Goal: Communication & Community: Answer question/provide support

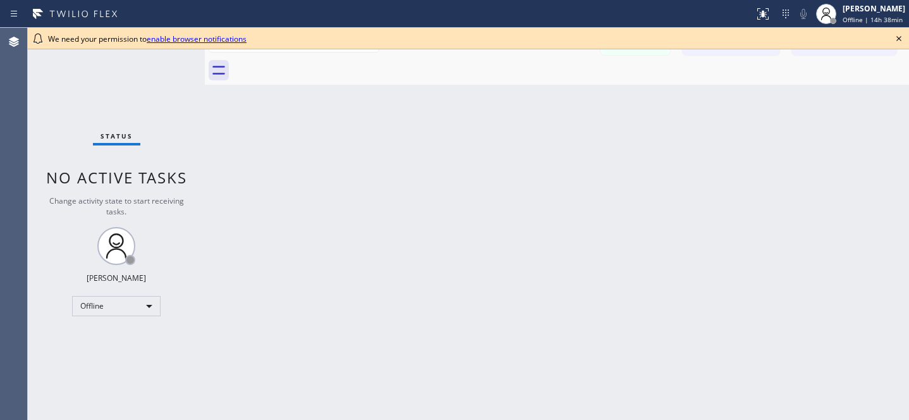
click at [905, 37] on icon at bounding box center [898, 38] width 15 height 15
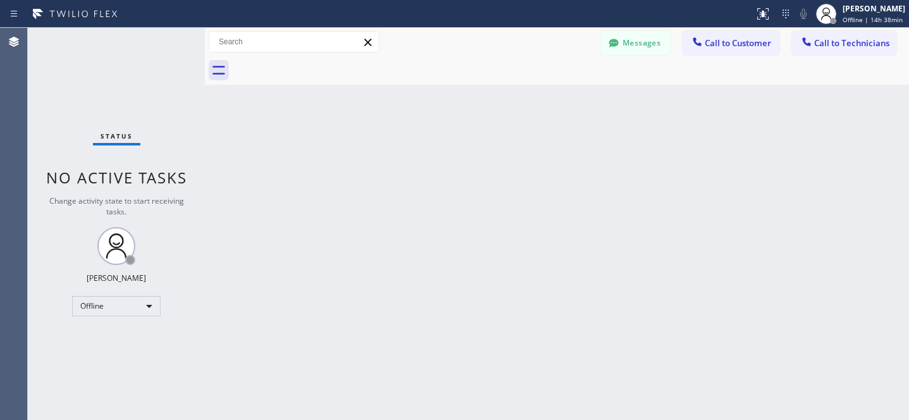
click at [618, 39] on icon at bounding box center [614, 43] width 13 height 13
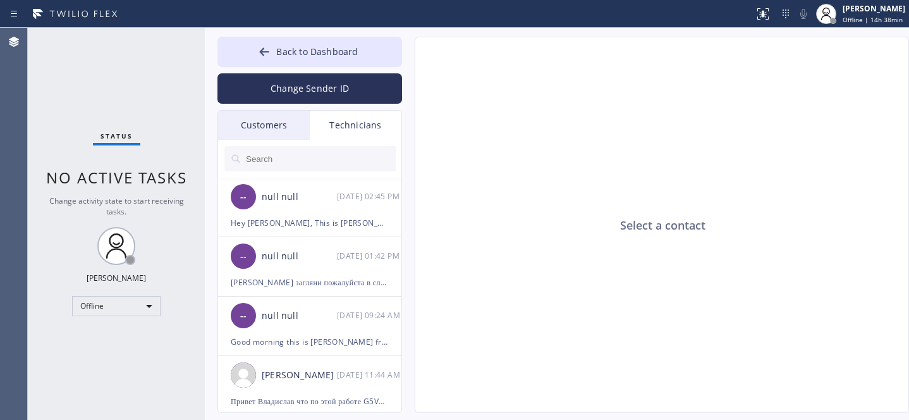
click at [267, 126] on div "Customers" at bounding box center [264, 125] width 92 height 29
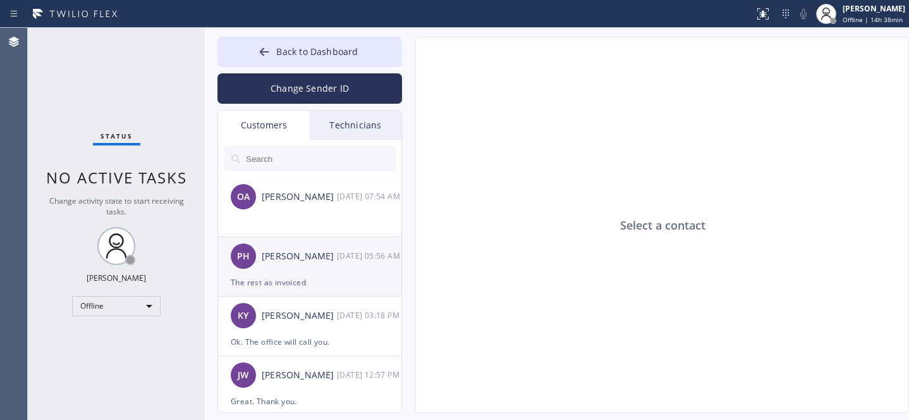
drag, startPoint x: 307, startPoint y: 283, endPoint x: 346, endPoint y: 266, distance: 43.0
click at [307, 283] on div "The rest as invoiced" at bounding box center [310, 282] width 158 height 15
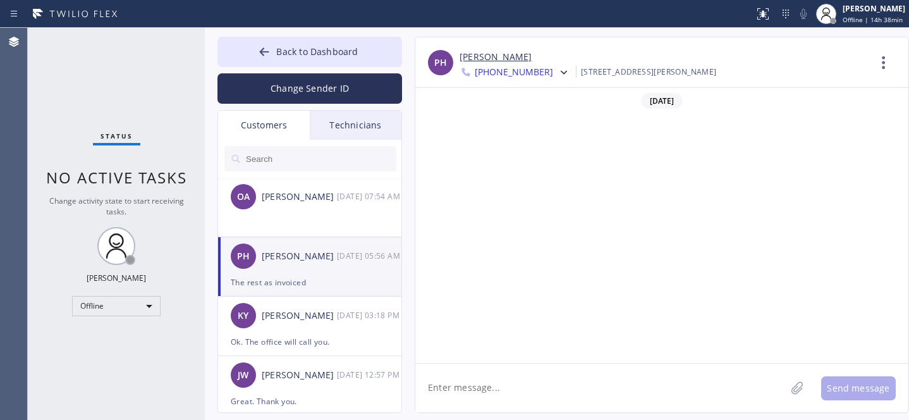
scroll to position [425, 0]
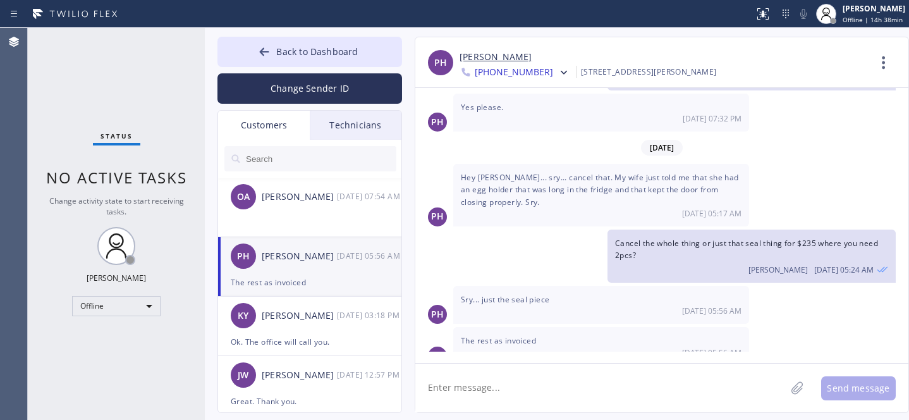
click at [522, 376] on textarea at bounding box center [600, 388] width 370 height 49
type textarea "Ok thank you. Will inform the tech."
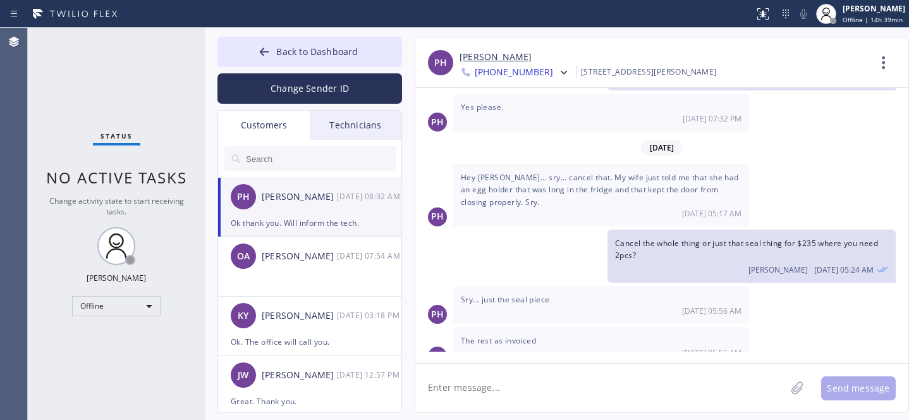
scroll to position [469, 0]
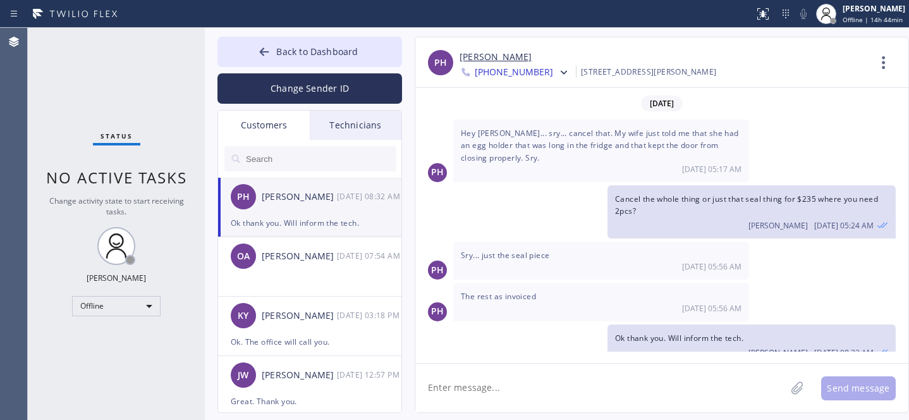
click at [293, 218] on div "Ok thank you. Will inform the tech." at bounding box center [310, 223] width 158 height 15
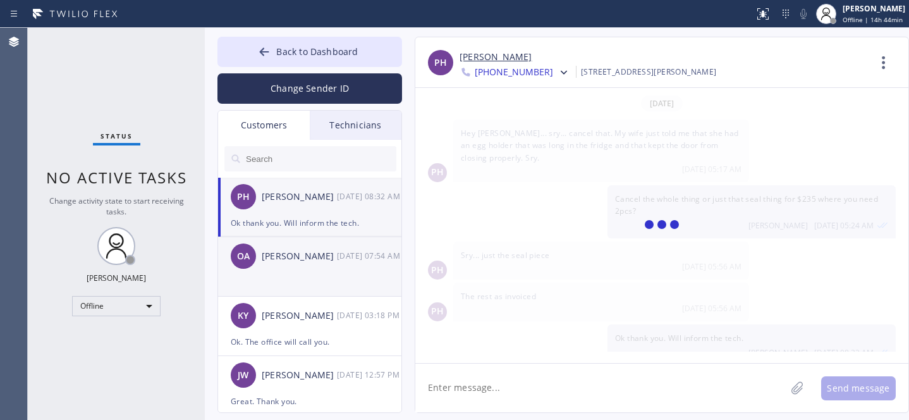
click at [311, 276] on li "OA [PERSON_NAME] [DATE] 07:54 AM" at bounding box center [310, 266] width 185 height 59
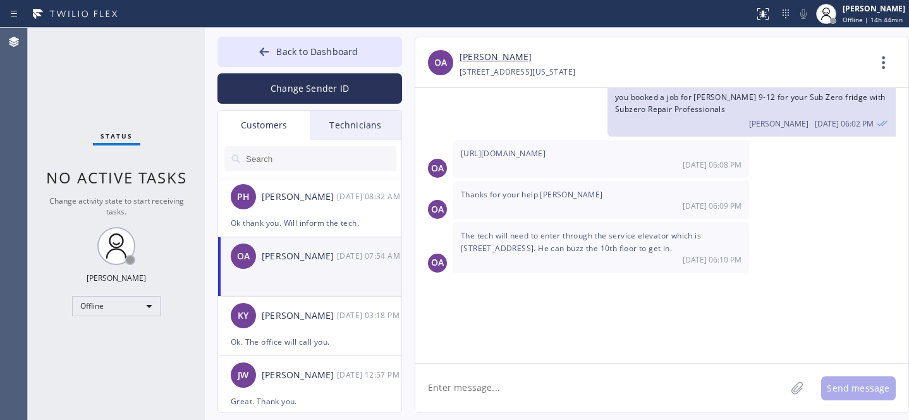
scroll to position [789, 0]
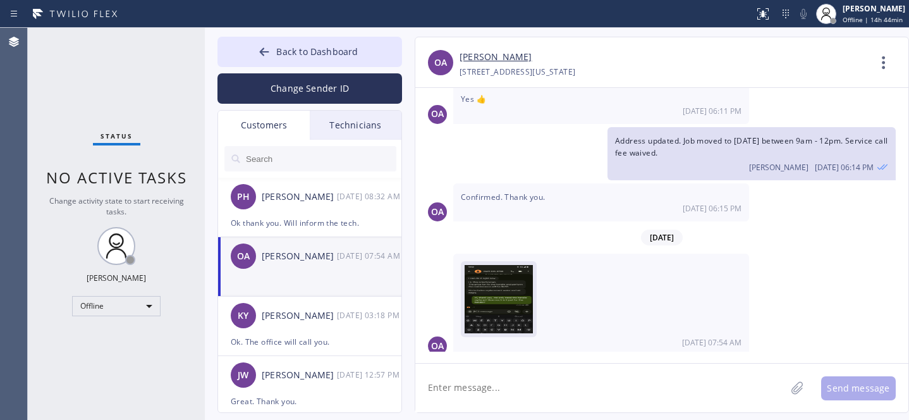
click at [494, 296] on img at bounding box center [499, 303] width 68 height 76
click at [495, 59] on link "[PERSON_NAME]" at bounding box center [496, 57] width 72 height 15
click at [296, 52] on span "Back to Dashboard" at bounding box center [317, 52] width 82 height 12
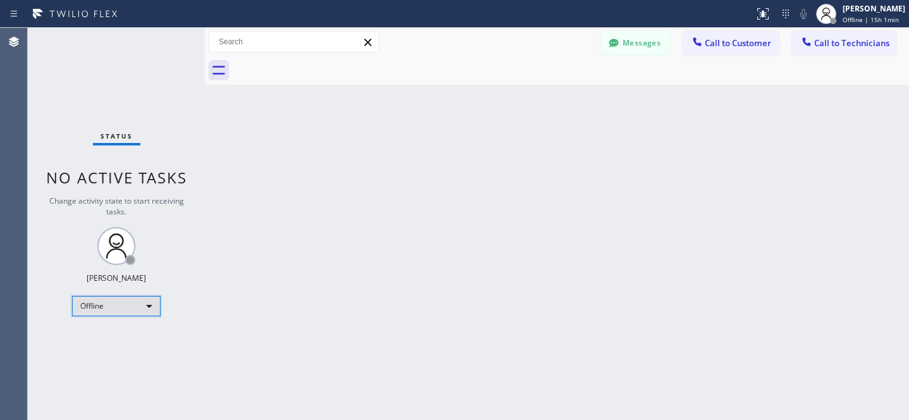
click at [126, 303] on div "Offline" at bounding box center [116, 306] width 89 height 20
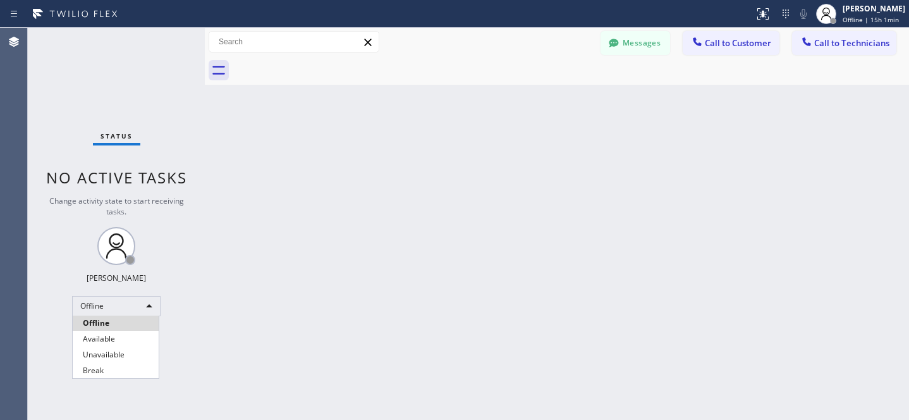
click at [104, 340] on li "Available" at bounding box center [116, 338] width 86 height 15
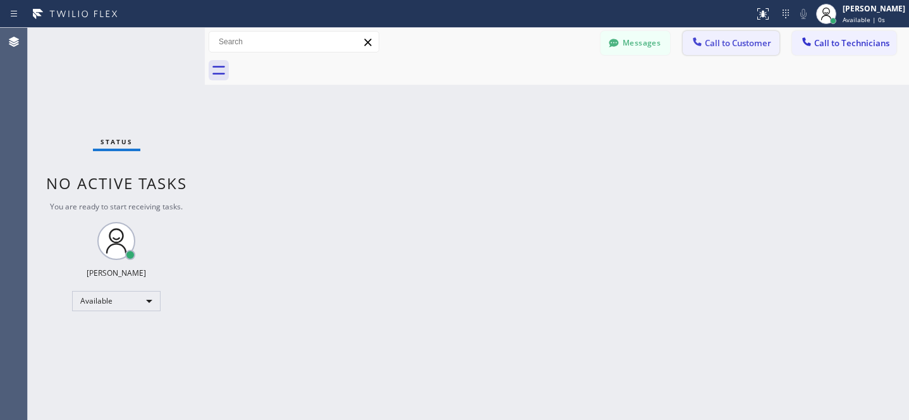
click at [735, 44] on span "Call to Customer" at bounding box center [738, 42] width 66 height 11
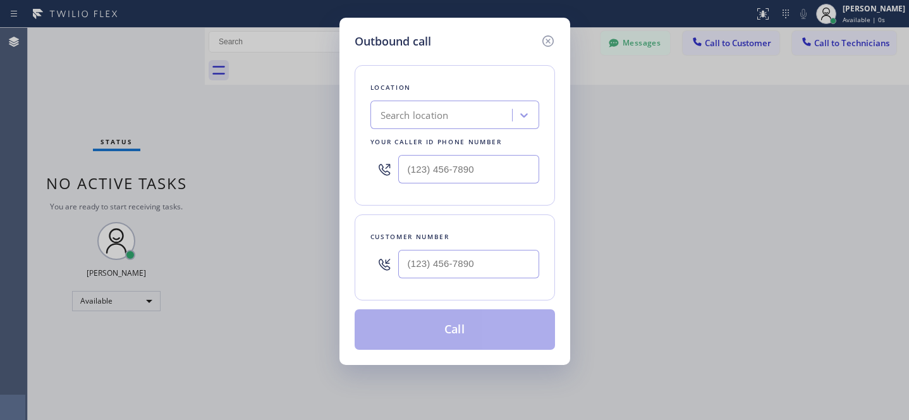
click at [448, 111] on div "Search location" at bounding box center [415, 115] width 68 height 15
paste input "GE Monogram Repair Expert [GEOGRAPHIC_DATA]"
type input "GE Monogram Repair Expert [GEOGRAPHIC_DATA]"
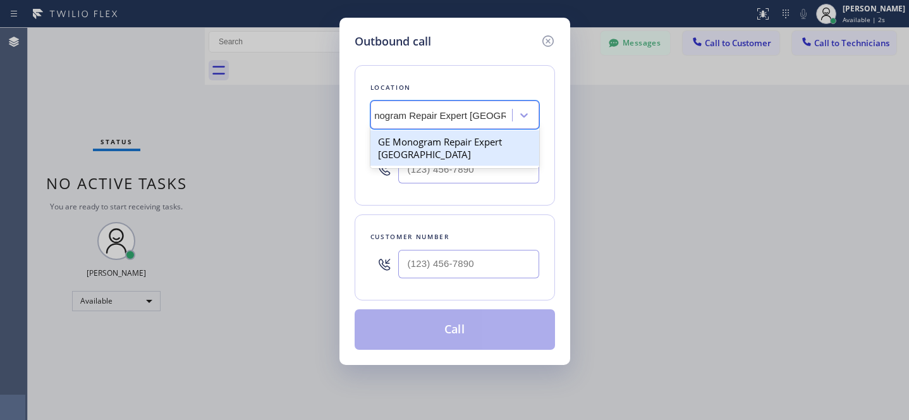
click at [432, 145] on div "GE Monogram Repair Expert [GEOGRAPHIC_DATA]" at bounding box center [454, 147] width 169 height 35
type input "[PHONE_NUMBER]"
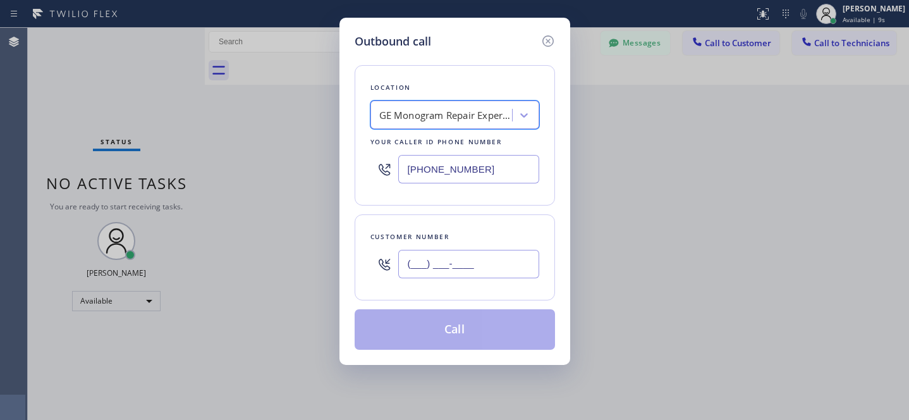
click at [503, 259] on input "(___) ___-____" at bounding box center [468, 264] width 141 height 28
paste input "425) 286-4526"
type input "[PHONE_NUMBER]"
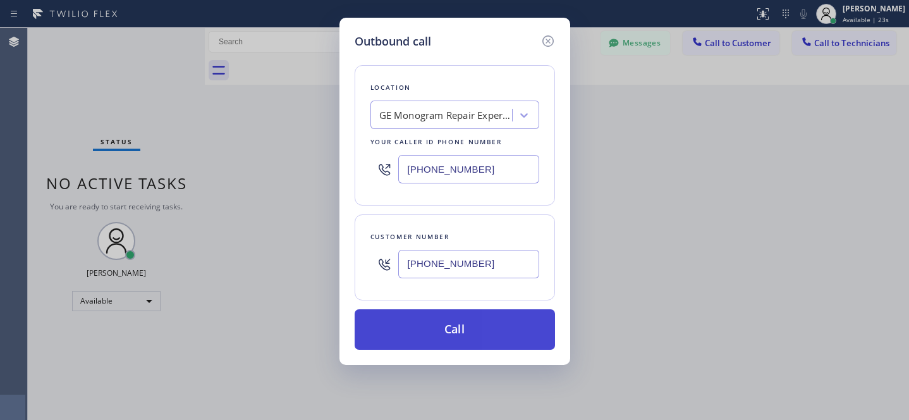
click at [506, 326] on button "Call" at bounding box center [455, 329] width 200 height 40
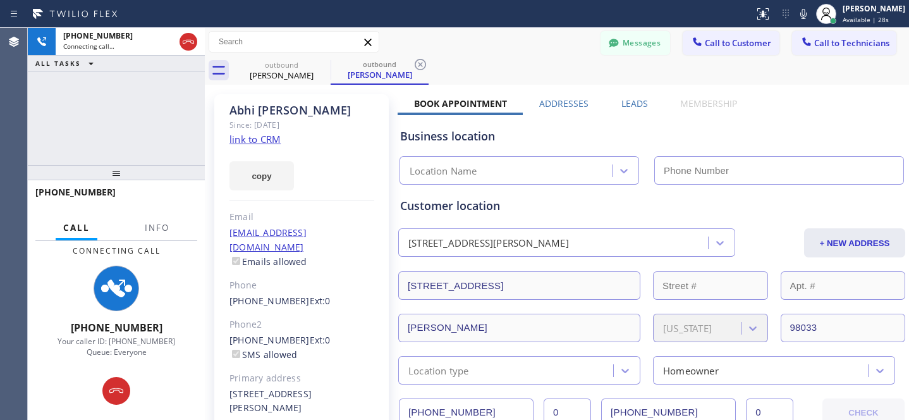
type input "[PHONE_NUMBER]"
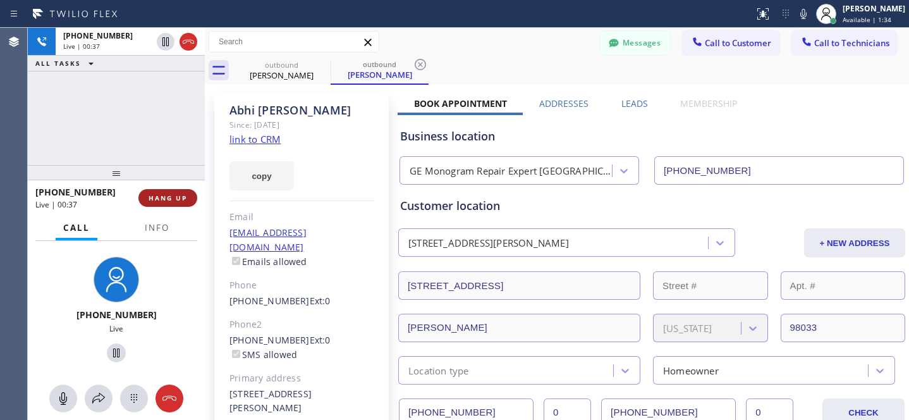
click at [176, 196] on span "HANG UP" at bounding box center [168, 197] width 39 height 9
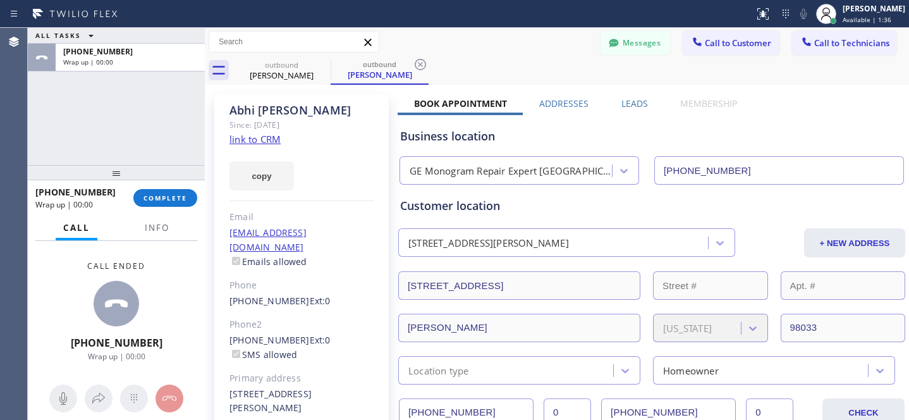
drag, startPoint x: 274, startPoint y: 326, endPoint x: 319, endPoint y: 326, distance: 45.5
click at [273, 334] on link "[PHONE_NUMBER]" at bounding box center [269, 340] width 80 height 12
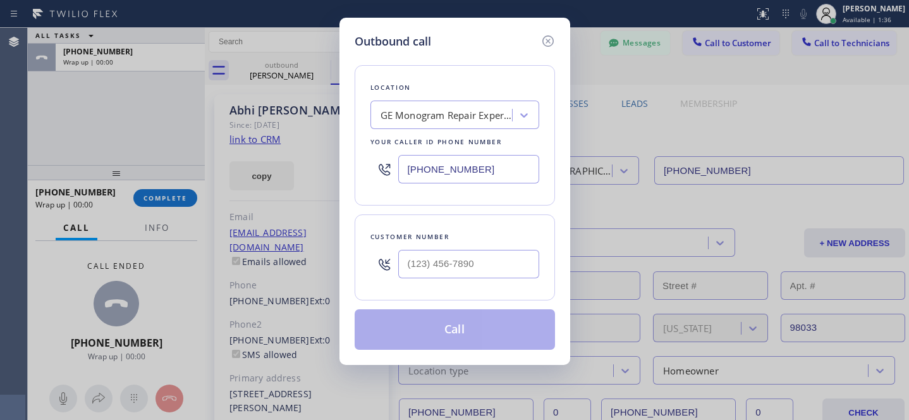
type input "[PHONE_NUMBER]"
click at [463, 336] on button "Call" at bounding box center [455, 329] width 200 height 40
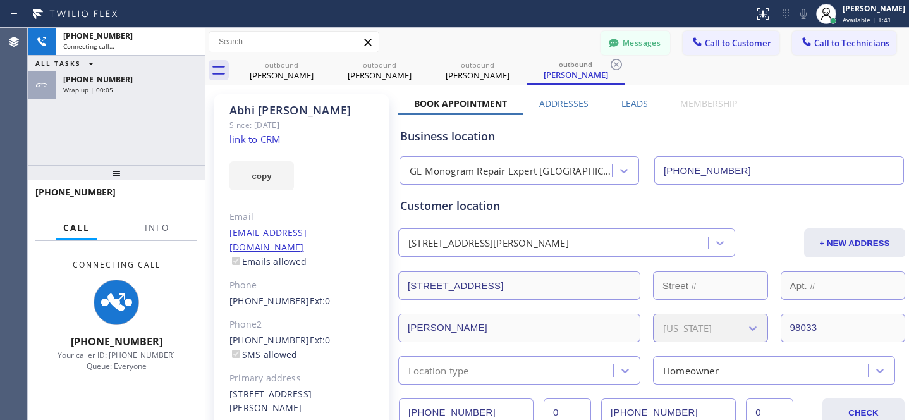
type input "[PHONE_NUMBER]"
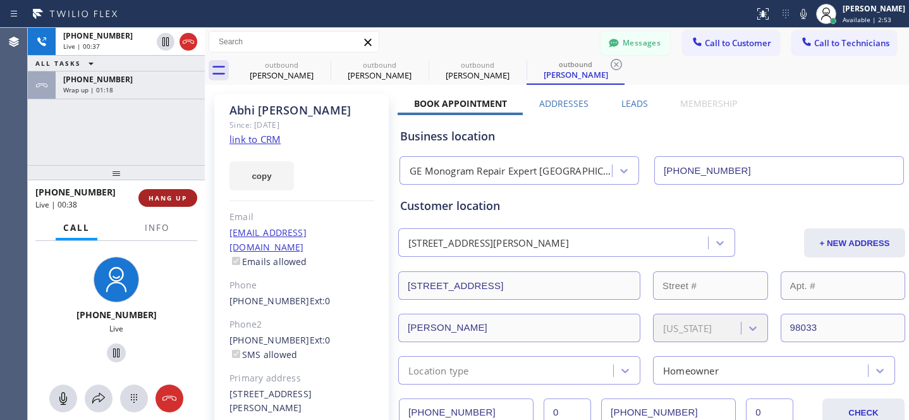
click at [183, 201] on span "HANG UP" at bounding box center [168, 197] width 39 height 9
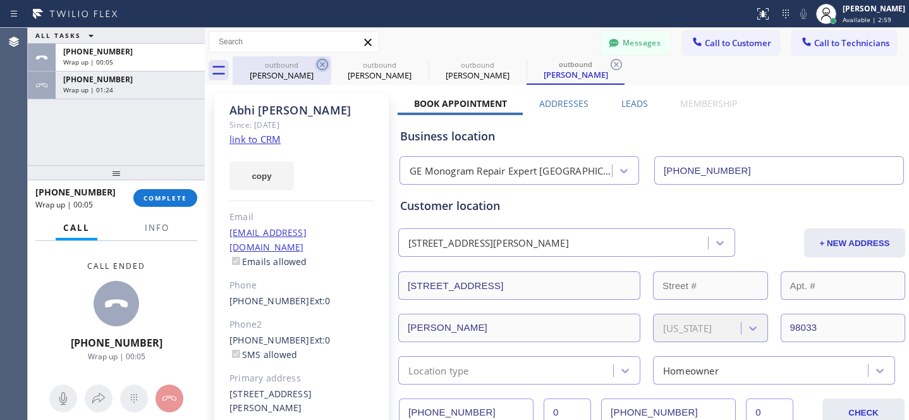
click at [324, 63] on icon at bounding box center [322, 64] width 15 height 15
click at [0, 0] on icon at bounding box center [0, 0] width 0 height 0
click at [609, 63] on icon at bounding box center [616, 64] width 15 height 15
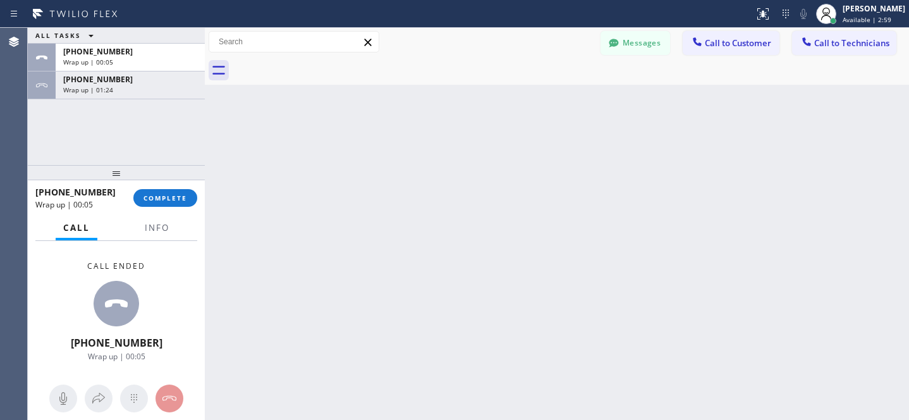
click at [324, 63] on div at bounding box center [571, 70] width 676 height 28
click at [171, 195] on span "COMPLETE" at bounding box center [166, 197] width 44 height 9
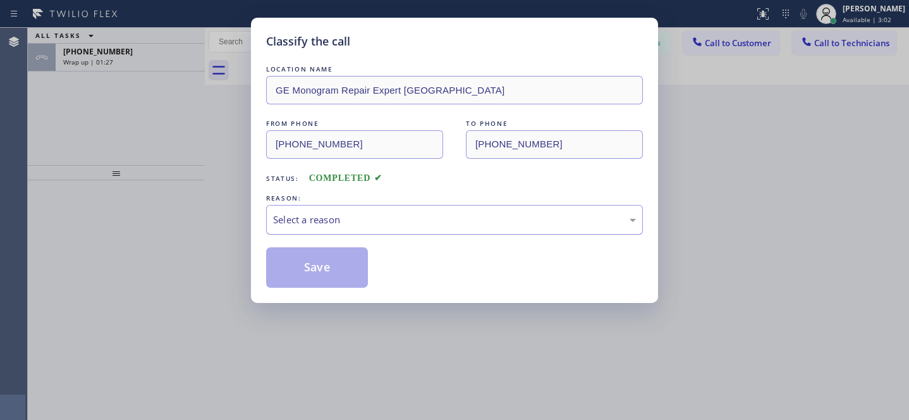
click at [348, 224] on div "Select a reason" at bounding box center [454, 219] width 363 height 15
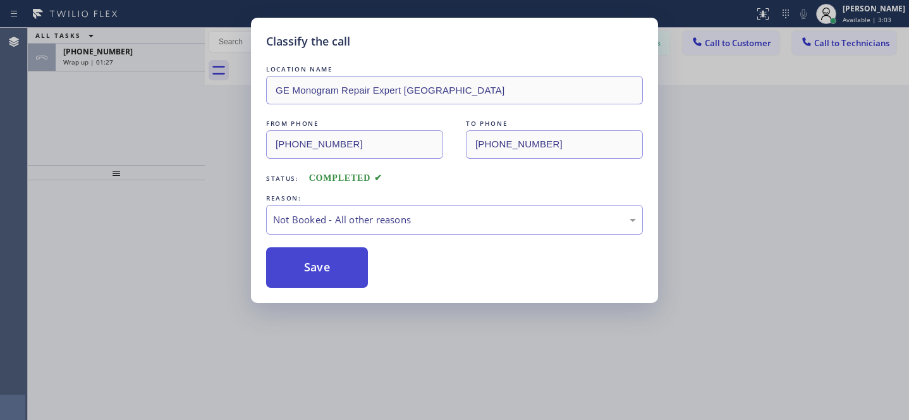
click at [344, 278] on button "Save" at bounding box center [317, 267] width 102 height 40
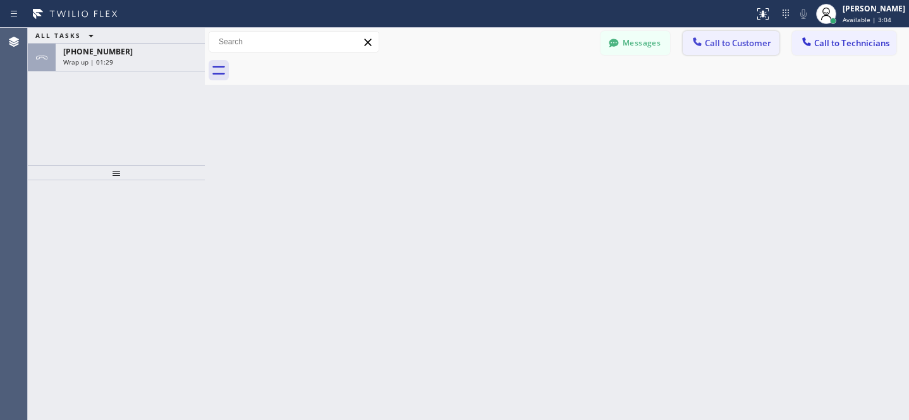
click at [730, 45] on span "Call to Customer" at bounding box center [738, 42] width 66 height 11
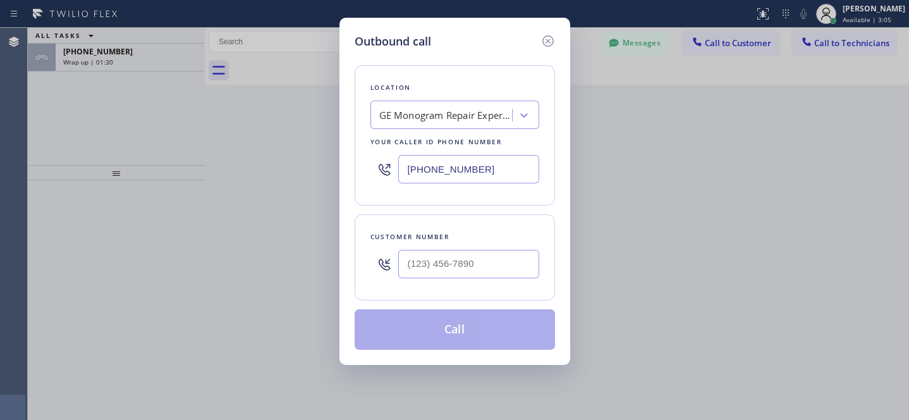
click at [472, 248] on div at bounding box center [468, 263] width 141 height 41
click at [475, 255] on input "(___) ___-____" at bounding box center [468, 264] width 141 height 28
paste input "5"
type input "(5__) ___-____"
click at [453, 121] on div "GE Monogram Repair Expert [GEOGRAPHIC_DATA]" at bounding box center [445, 115] width 133 height 15
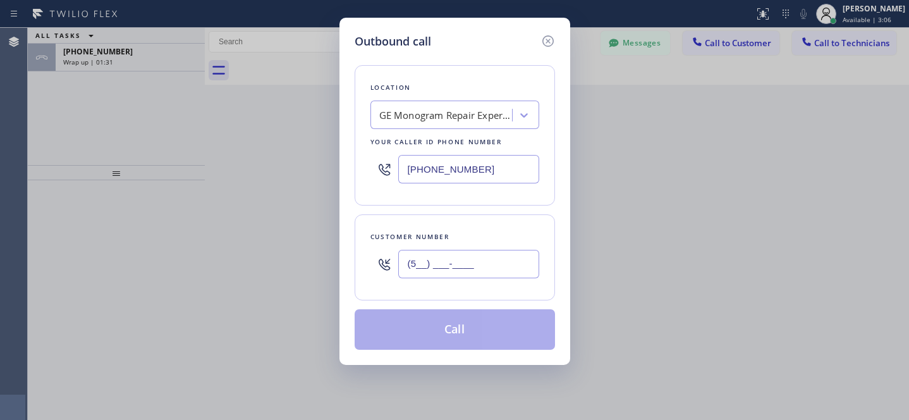
paste input "5 Star Appliance Repair"
type input "5 Star Appliance Repair"
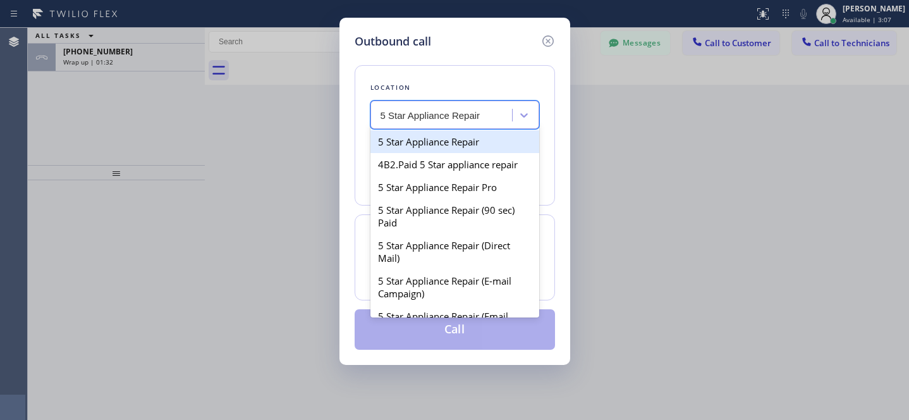
click at [424, 142] on div "5 Star Appliance Repair" at bounding box center [454, 141] width 169 height 23
type input "[PHONE_NUMBER]"
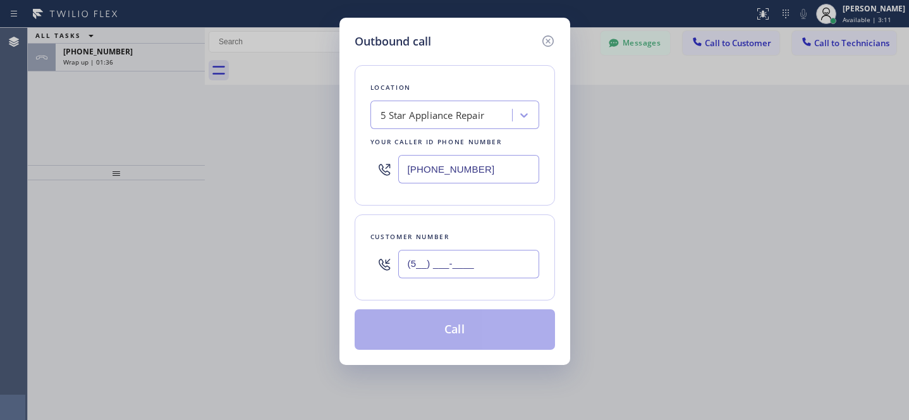
click at [480, 262] on input "(5__) ___-____" at bounding box center [468, 264] width 141 height 28
paste input "609) 240-4738"
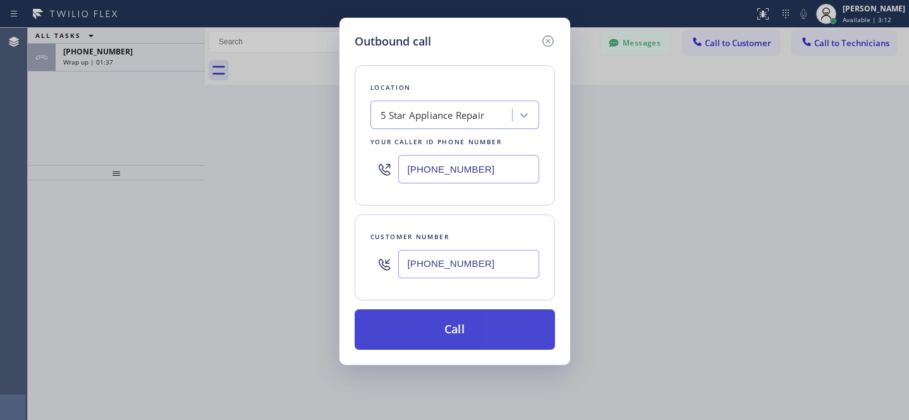
type input "[PHONE_NUMBER]"
click at [481, 336] on button "Call" at bounding box center [455, 329] width 200 height 40
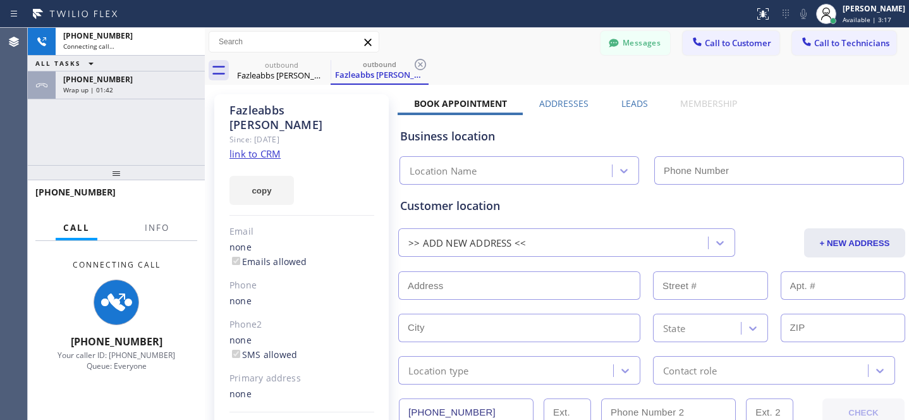
type input "[PHONE_NUMBER]"
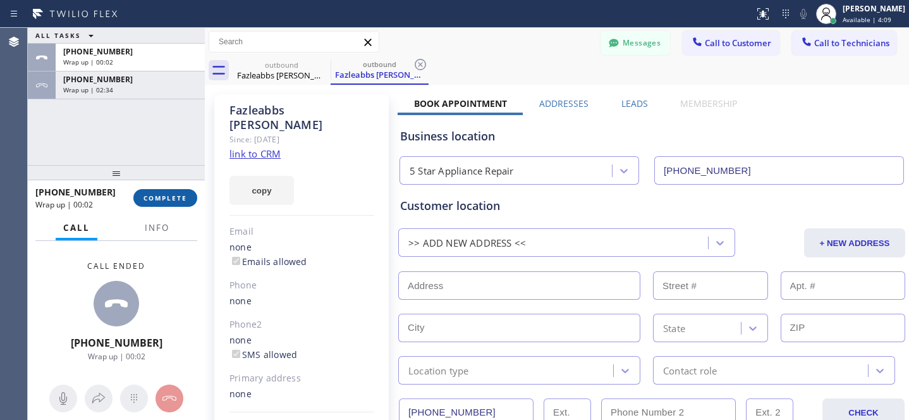
click at [164, 202] on button "COMPLETE" at bounding box center [165, 198] width 64 height 18
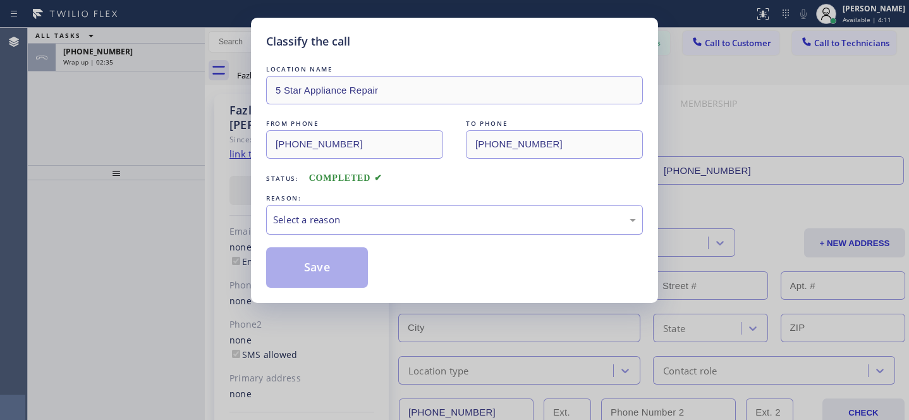
click at [324, 210] on div "Select a reason" at bounding box center [454, 220] width 377 height 30
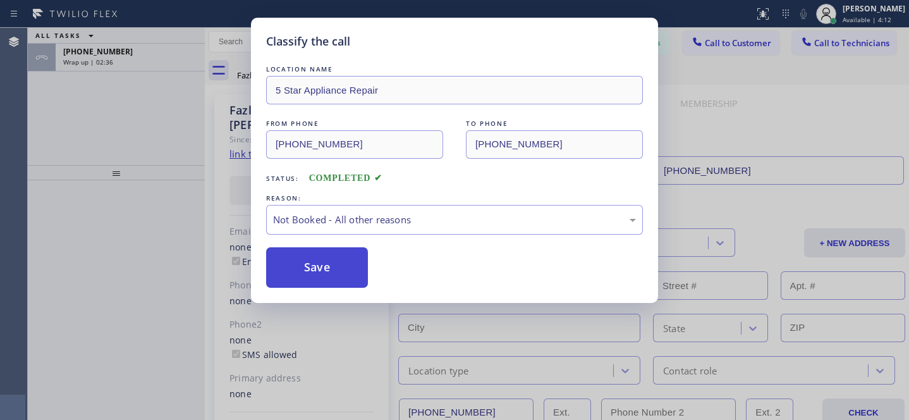
click at [332, 271] on button "Save" at bounding box center [317, 267] width 102 height 40
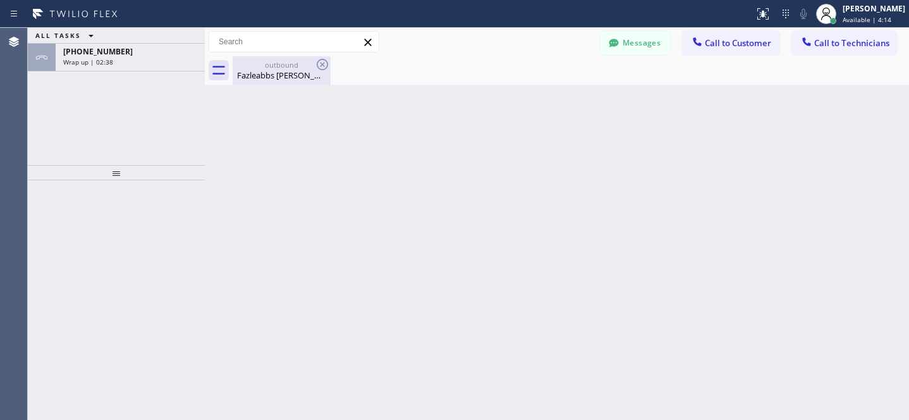
click at [290, 71] on div "Fazleabbs [PERSON_NAME]" at bounding box center [281, 75] width 95 height 11
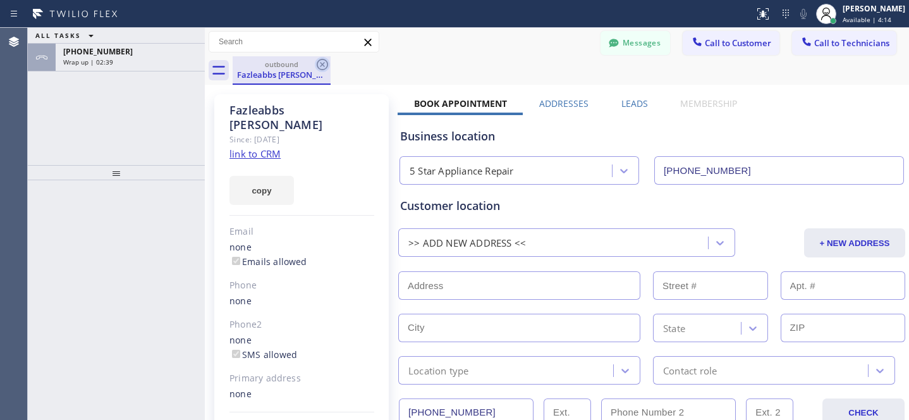
click at [327, 58] on icon at bounding box center [322, 64] width 15 height 15
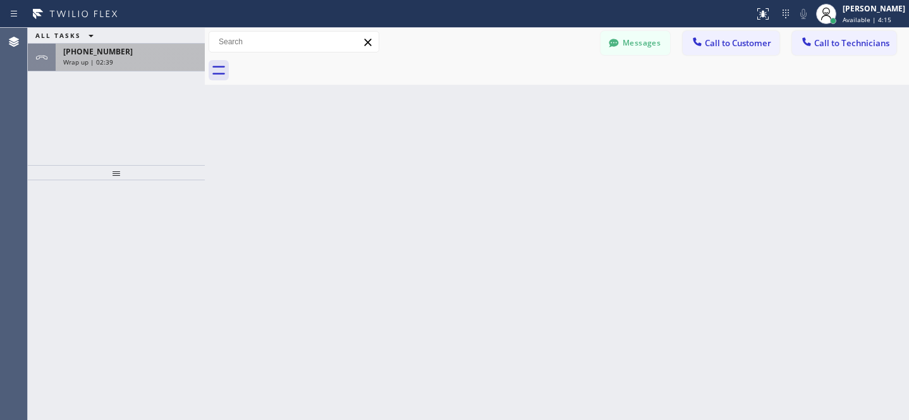
click at [144, 52] on div "[PHONE_NUMBER]" at bounding box center [130, 51] width 134 height 11
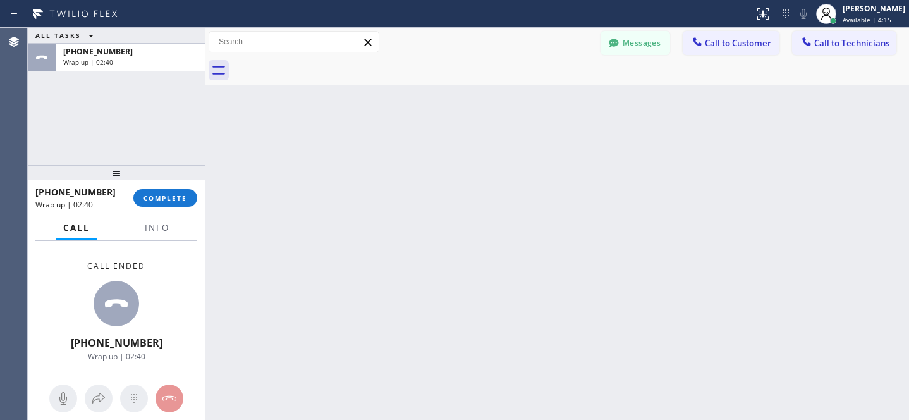
click at [162, 193] on span "COMPLETE" at bounding box center [166, 197] width 44 height 9
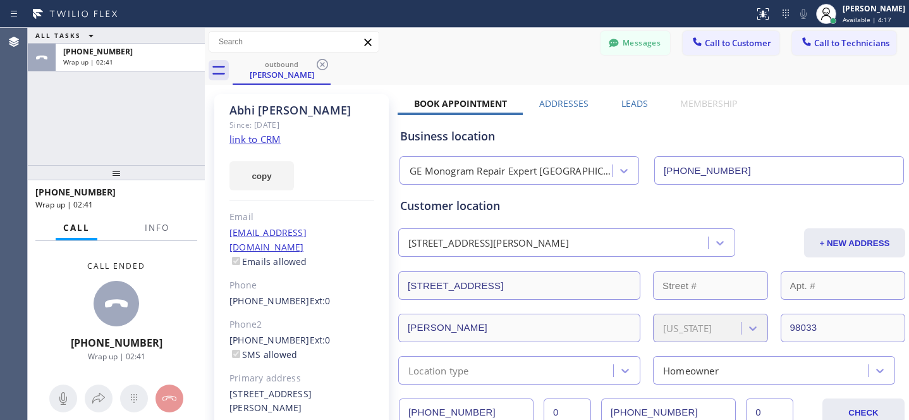
type input "[PHONE_NUMBER]"
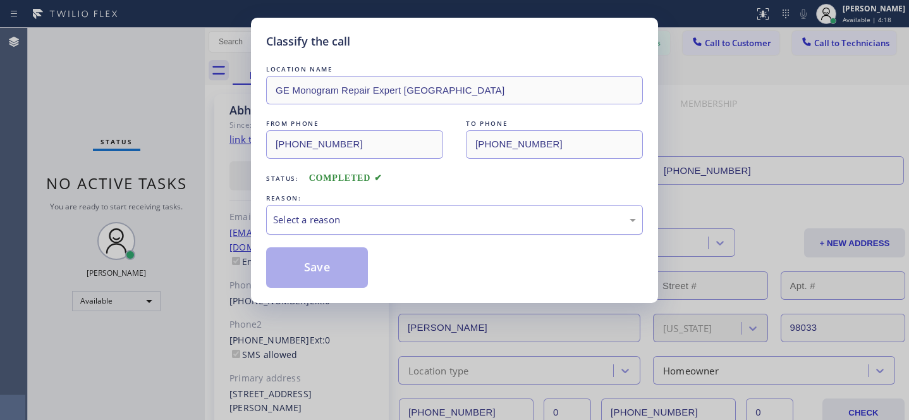
click at [322, 219] on div "Select a reason" at bounding box center [454, 219] width 363 height 15
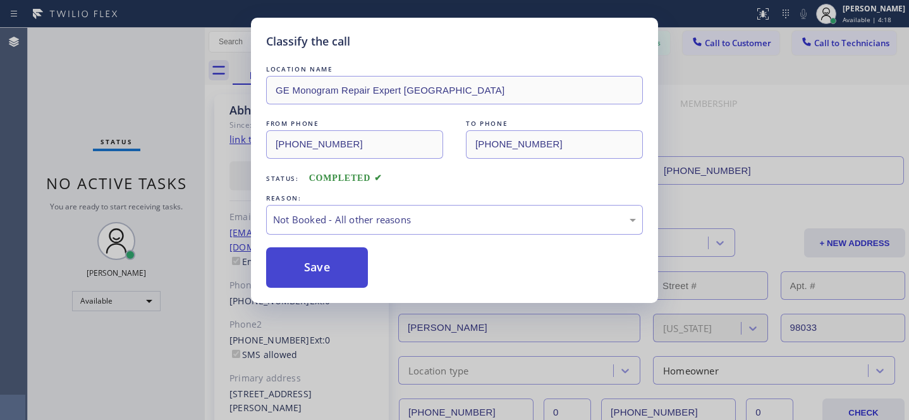
click at [322, 267] on button "Save" at bounding box center [317, 267] width 102 height 40
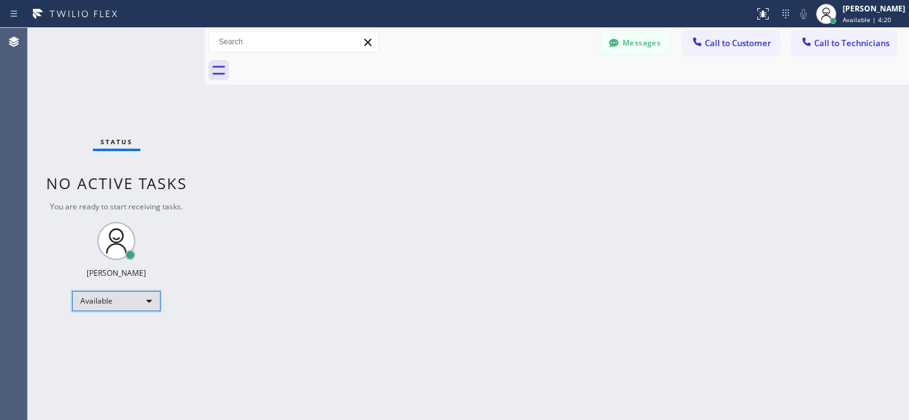
click at [104, 293] on div "Available" at bounding box center [116, 301] width 89 height 20
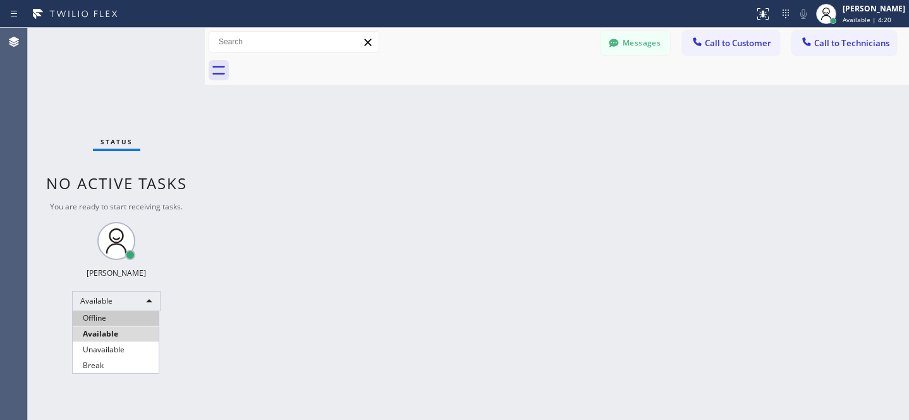
click at [104, 319] on li "Offline" at bounding box center [116, 317] width 86 height 15
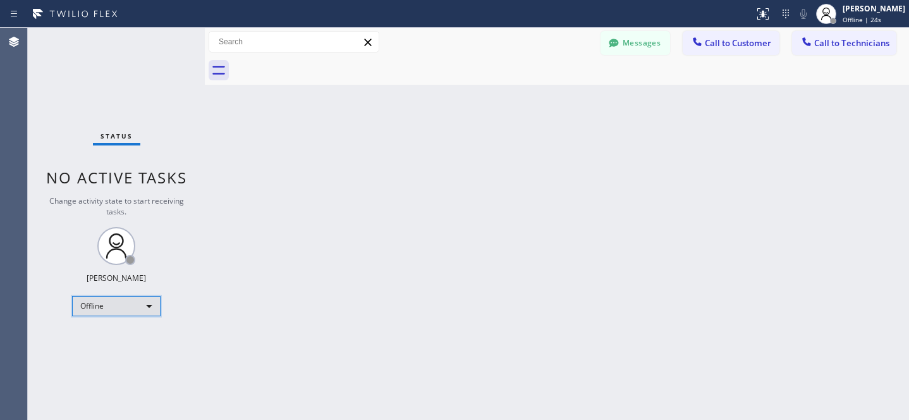
click at [120, 301] on div "Offline" at bounding box center [116, 306] width 89 height 20
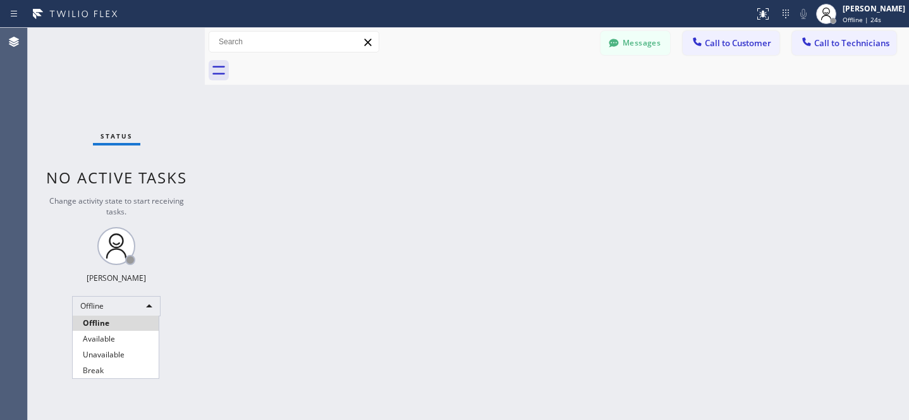
drag, startPoint x: 105, startPoint y: 336, endPoint x: 249, endPoint y: 271, distance: 158.4
click at [105, 336] on li "Available" at bounding box center [116, 338] width 86 height 15
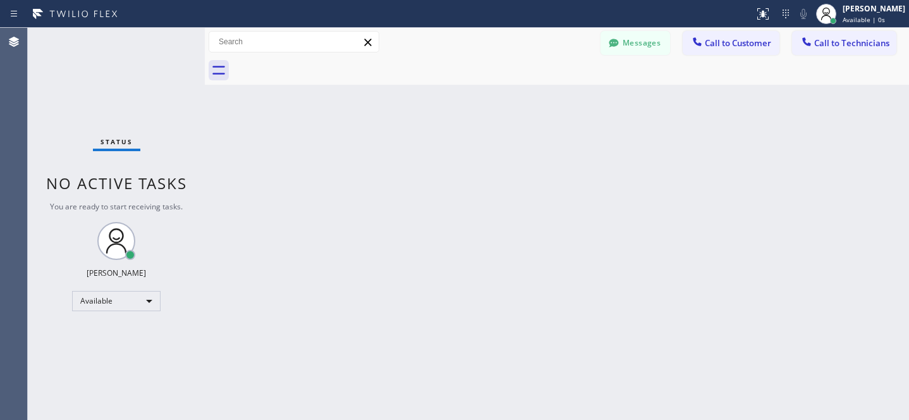
click at [721, 56] on div "Messages Call to Customer Call to Technicians Outbound call Location 5 Star App…" at bounding box center [557, 42] width 704 height 28
click at [731, 46] on span "Call to Customer" at bounding box center [738, 42] width 66 height 11
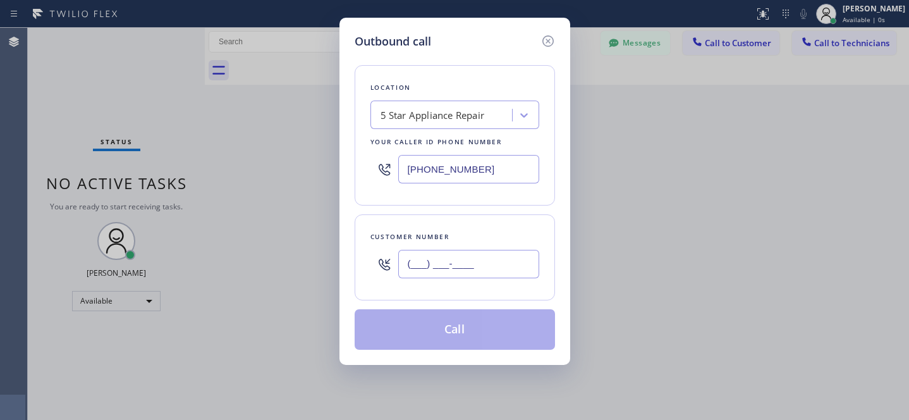
click at [472, 270] on input "(___) ___-____" at bounding box center [468, 264] width 141 height 28
paste input "619) 723-9241"
type input "[PHONE_NUMBER]"
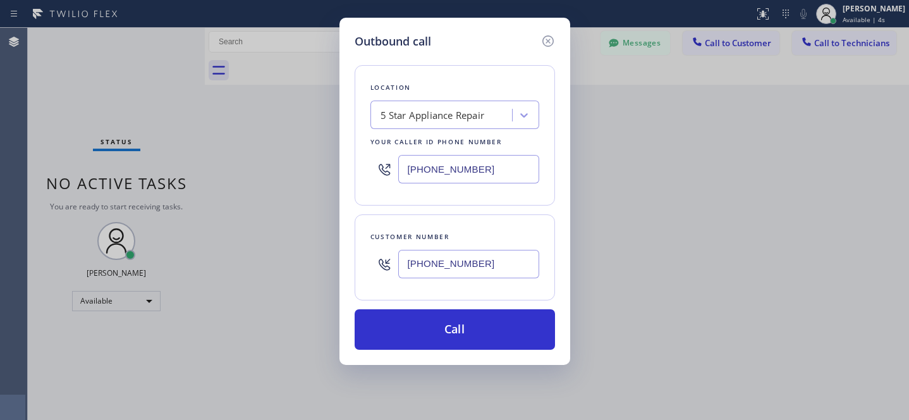
click at [439, 107] on div "5 Star Appliance Repair" at bounding box center [443, 115] width 138 height 22
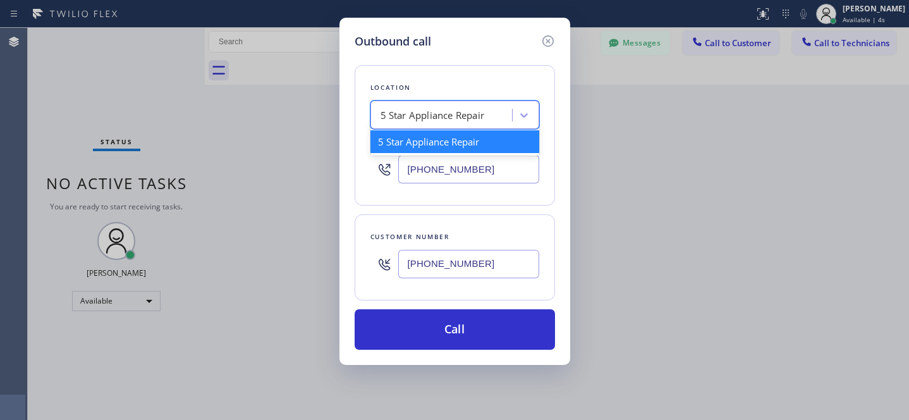
paste input "5 Star Appliance Repair"
type input "5 Star Appliance Repair"
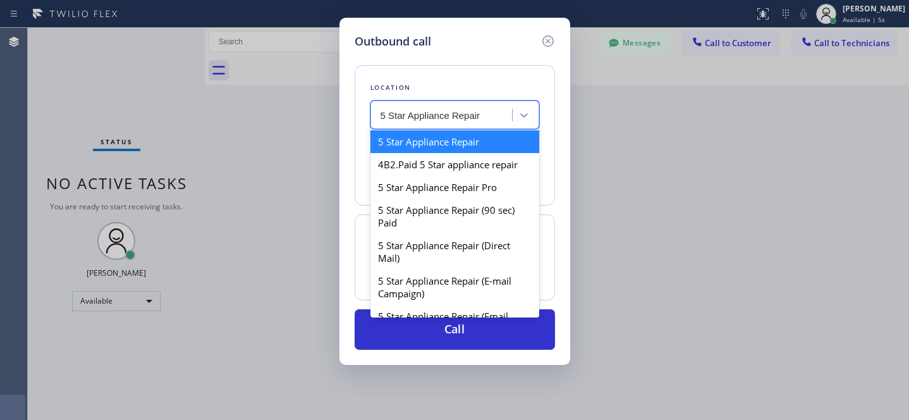
click at [427, 140] on div "5 Star Appliance Repair" at bounding box center [454, 141] width 169 height 23
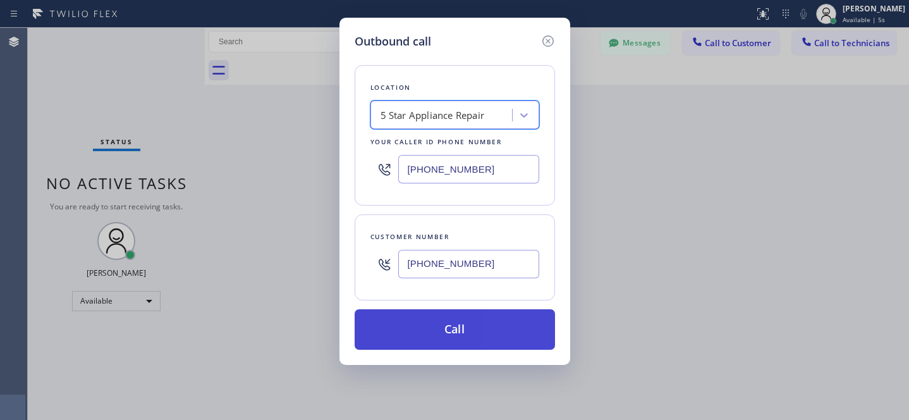
click at [494, 327] on button "Call" at bounding box center [455, 329] width 200 height 40
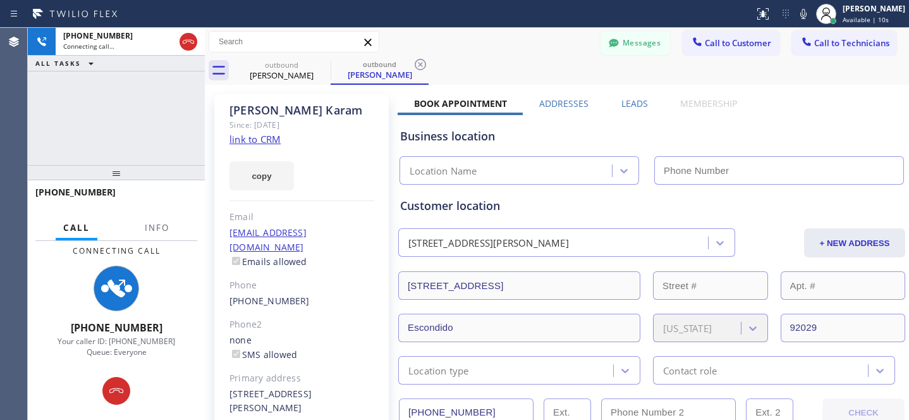
type input "[PHONE_NUMBER]"
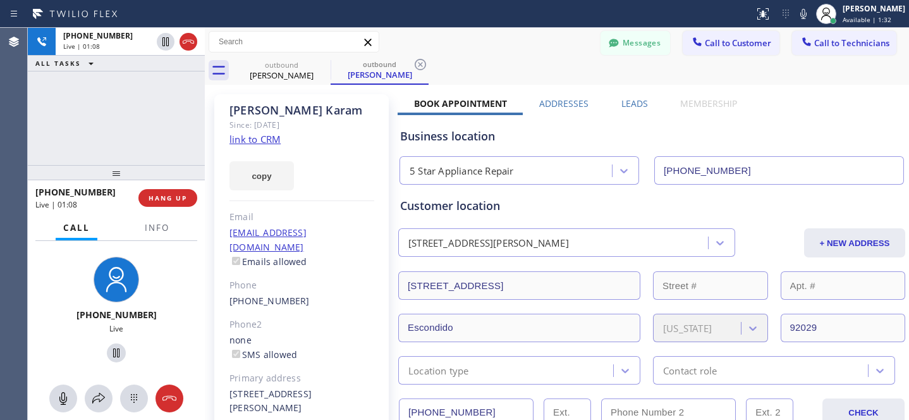
click at [534, 54] on div "Messages Call to Customer Call to Technicians Outbound call Location 5 Star App…" at bounding box center [557, 42] width 704 height 28
click at [530, 68] on div "outbound [PERSON_NAME] outbound [PERSON_NAME]" at bounding box center [571, 70] width 676 height 28
click at [174, 199] on span "HANG UP" at bounding box center [168, 197] width 39 height 9
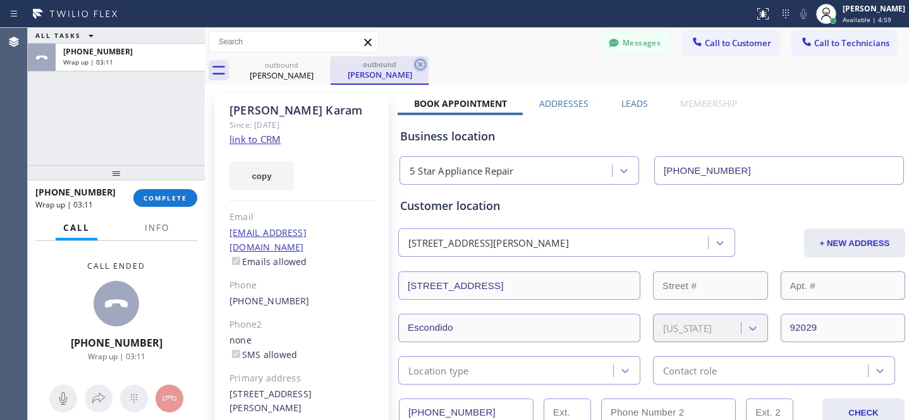
click at [419, 59] on icon at bounding box center [420, 64] width 11 height 11
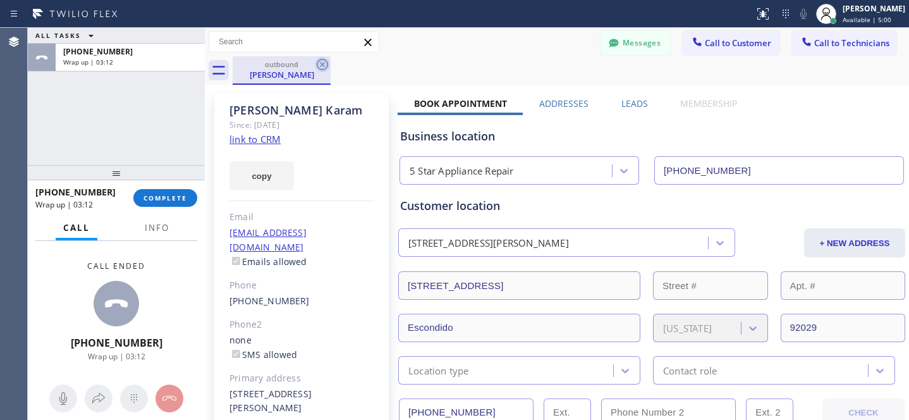
click at [322, 60] on icon at bounding box center [322, 64] width 15 height 15
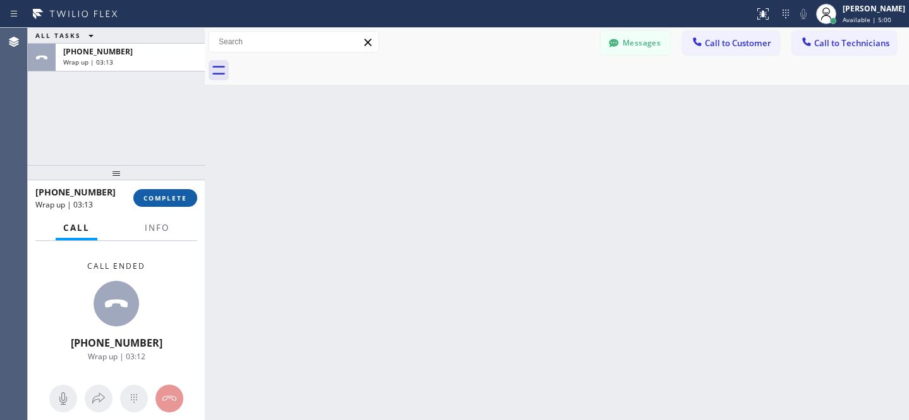
click at [181, 194] on span "COMPLETE" at bounding box center [166, 197] width 44 height 9
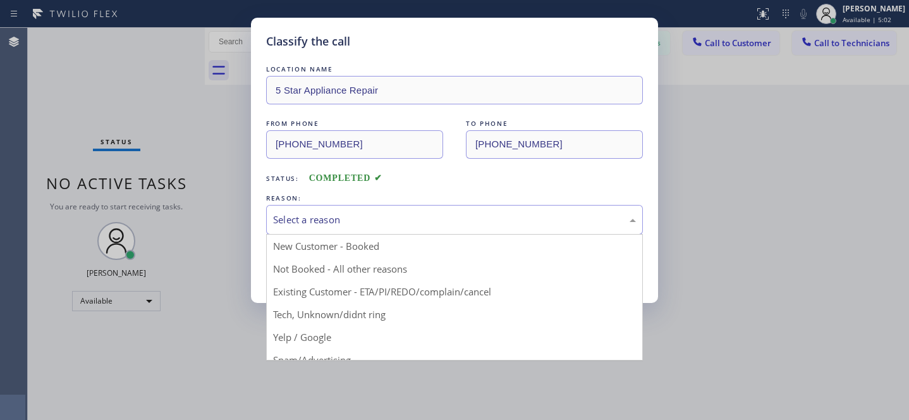
click at [348, 222] on div "Select a reason" at bounding box center [454, 219] width 363 height 15
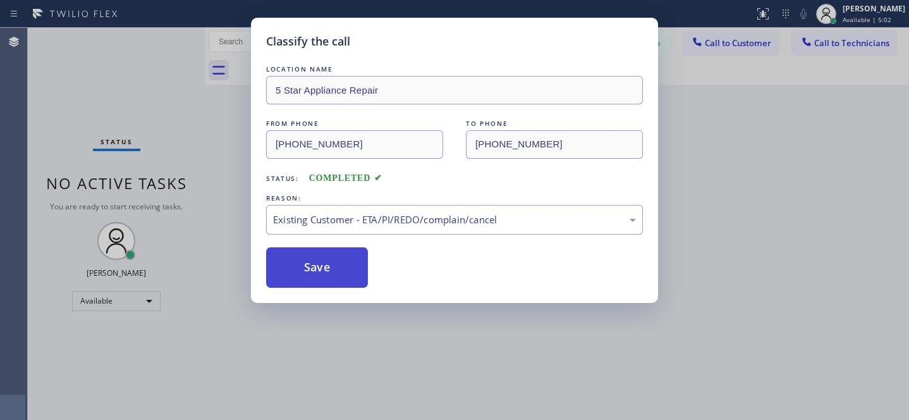
drag, startPoint x: 350, startPoint y: 294, endPoint x: 324, endPoint y: 272, distance: 34.2
click at [317, 269] on button "Save" at bounding box center [317, 267] width 102 height 40
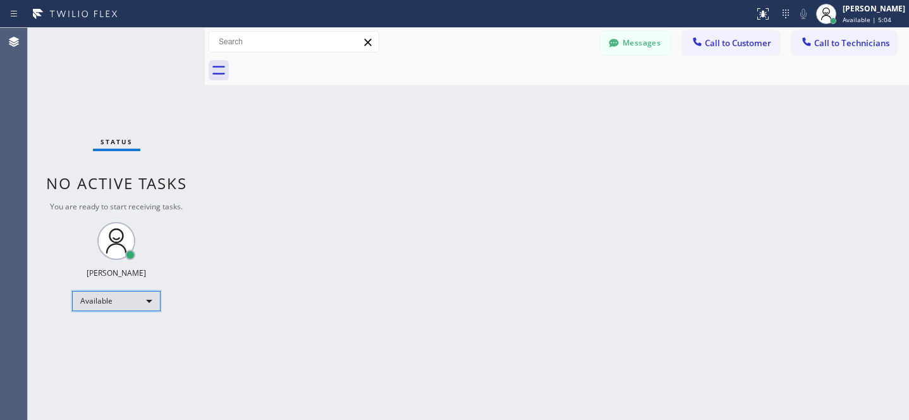
click at [119, 303] on div "Available" at bounding box center [116, 301] width 89 height 20
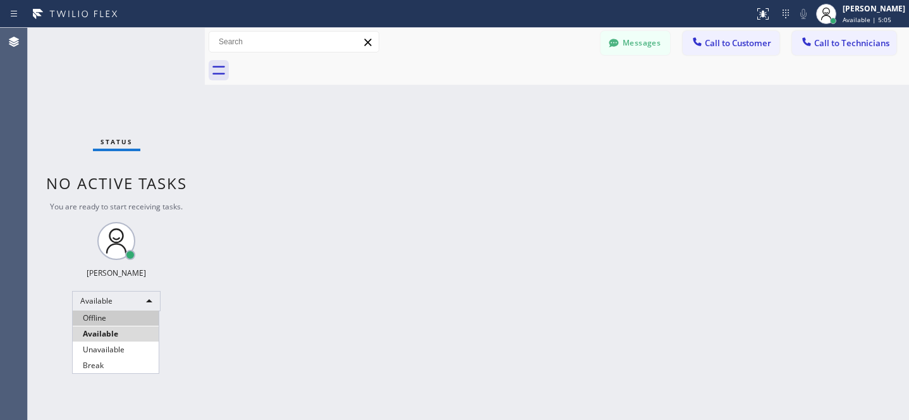
click at [119, 310] on li "Offline" at bounding box center [116, 317] width 86 height 15
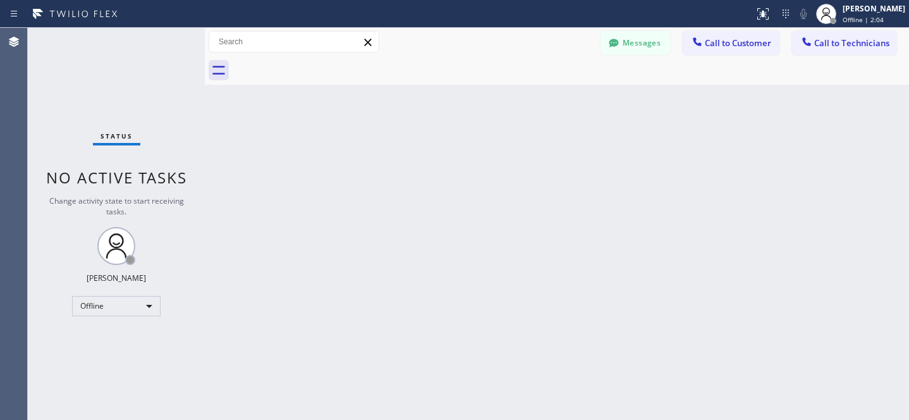
click at [638, 44] on button "Messages" at bounding box center [636, 43] width 70 height 24
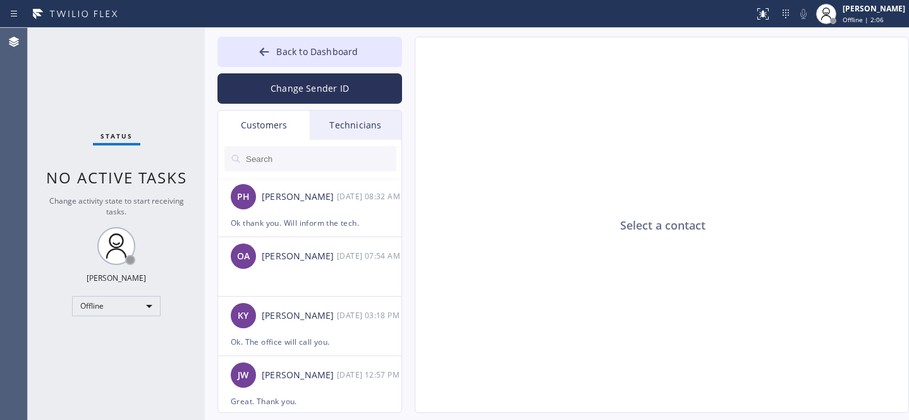
click at [293, 162] on input "text" at bounding box center [321, 158] width 152 height 25
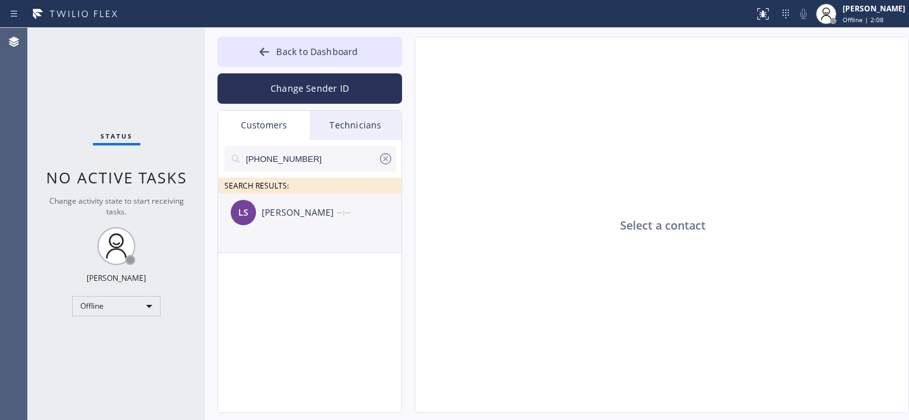
click at [286, 228] on div "LS [PERSON_NAME] --:--" at bounding box center [310, 212] width 185 height 38
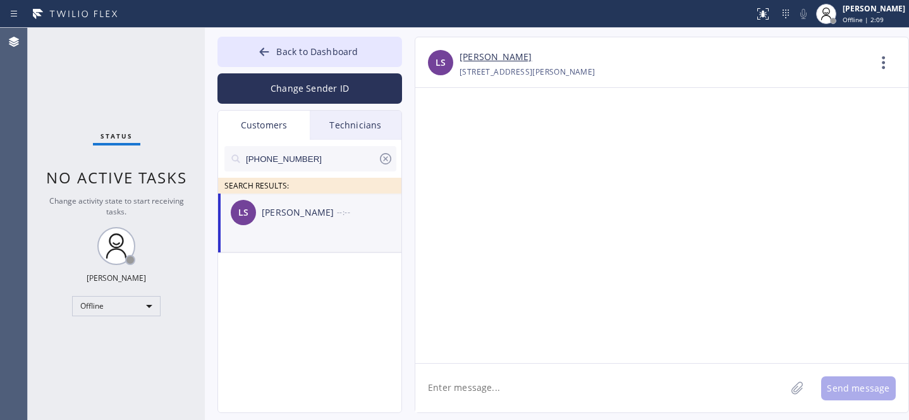
click at [579, 386] on textarea at bounding box center [600, 388] width 370 height 49
click at [622, 393] on textarea "Hi [PERSON_NAME], This is [PERSON_NAME] from 5 Stars." at bounding box center [611, 388] width 393 height 49
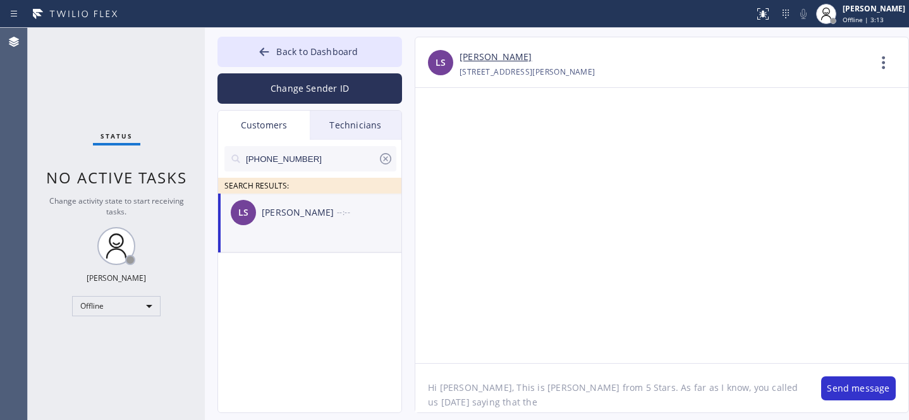
paste textarea "fridge is too cold where the part was replaced."
click at [663, 403] on textarea "Hi [PERSON_NAME], This is [PERSON_NAME] from 5 Stars. As far as I know, you cal…" at bounding box center [611, 388] width 393 height 49
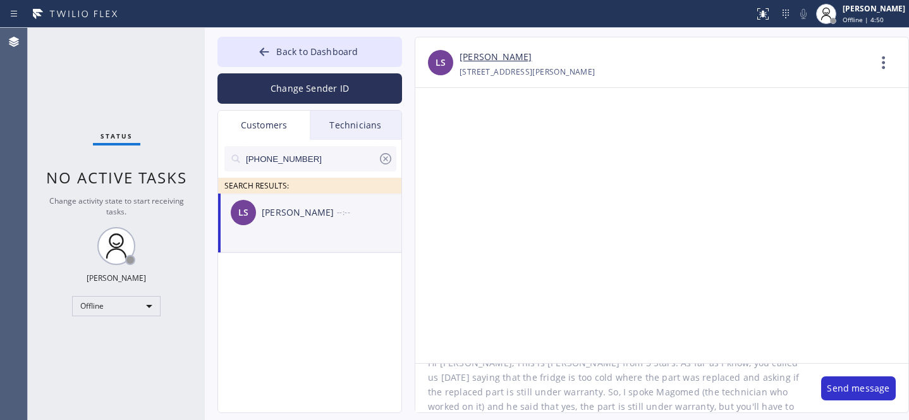
scroll to position [39, 0]
paste textarea "[DATE] 10-12; [DATE] or later"
drag, startPoint x: 617, startPoint y: 407, endPoint x: 688, endPoint y: 412, distance: 71.6
click at [618, 407] on textarea "Hi [PERSON_NAME], This is [PERSON_NAME] from 5 Stars. As far as I know, you cal…" at bounding box center [611, 388] width 393 height 49
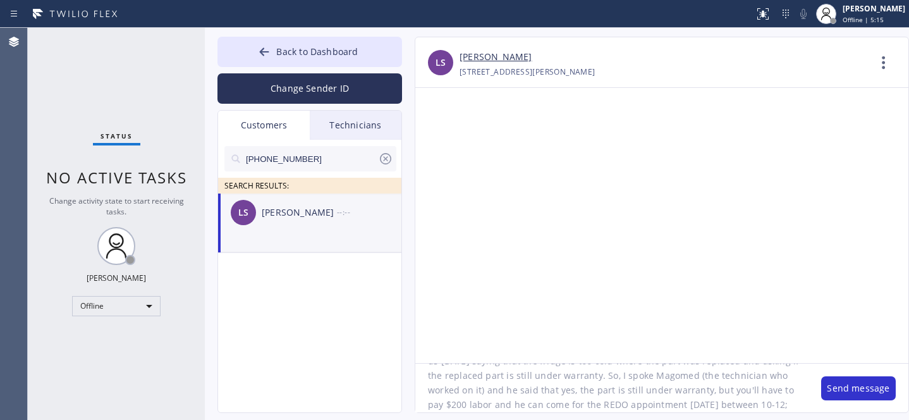
click at [680, 403] on textarea "Hi [PERSON_NAME], This is [PERSON_NAME] from 5 Stars. As far as I know, you cal…" at bounding box center [611, 388] width 393 height 49
drag, startPoint x: 766, startPoint y: 411, endPoint x: 810, endPoint y: 417, distance: 44.7
click at [766, 411] on textarea "Hi [PERSON_NAME], This is [PERSON_NAME] from 5 Stars. As far as I know, you cal…" at bounding box center [611, 388] width 393 height 49
type textarea "Hi [PERSON_NAME], This is [PERSON_NAME] from 5 Stars. As far as I know, you cal…"
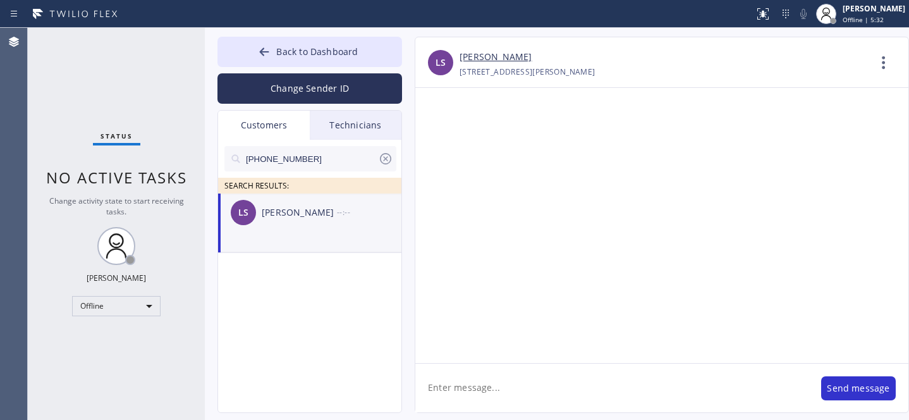
scroll to position [0, 0]
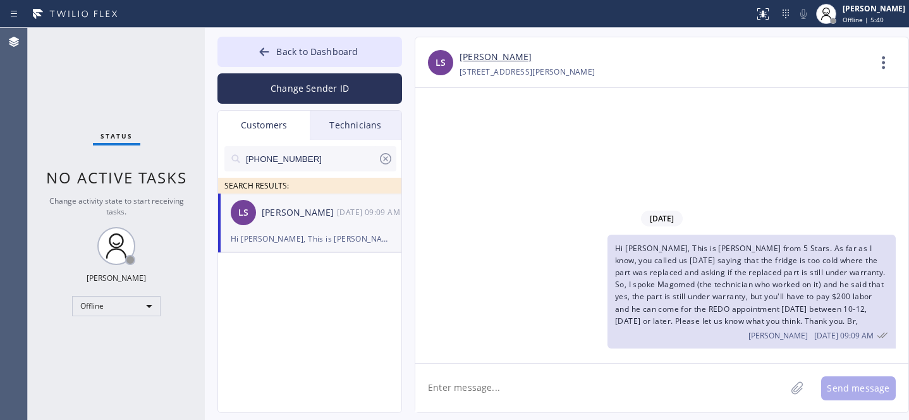
click at [388, 157] on icon at bounding box center [385, 158] width 15 height 15
click at [281, 38] on button "Back to Dashboard" at bounding box center [309, 52] width 185 height 30
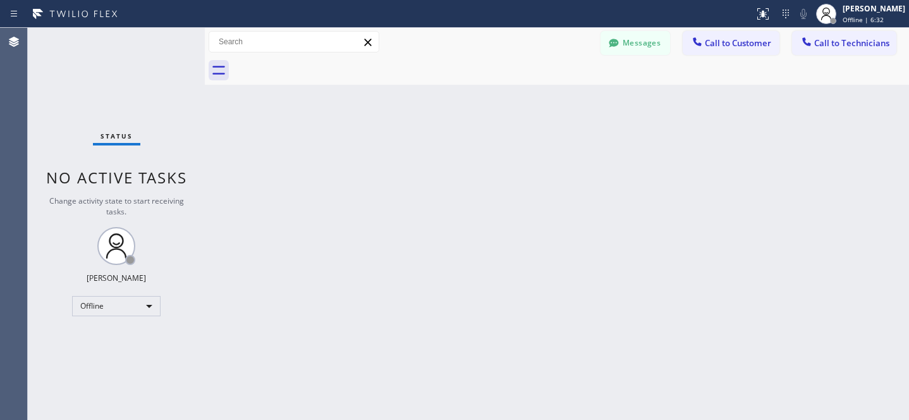
drag, startPoint x: 634, startPoint y: 35, endPoint x: 290, endPoint y: 216, distance: 389.4
click at [633, 35] on button "Messages" at bounding box center [636, 43] width 70 height 24
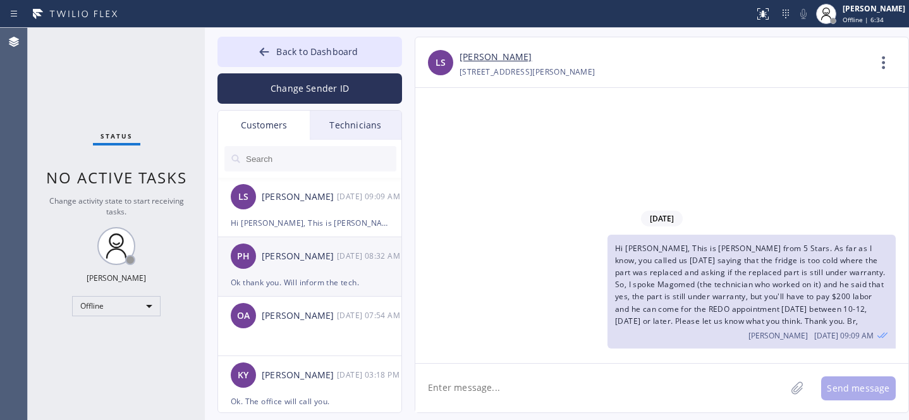
click at [302, 268] on div "PH [PERSON_NAME] [DATE] 08:32 AM" at bounding box center [310, 256] width 185 height 38
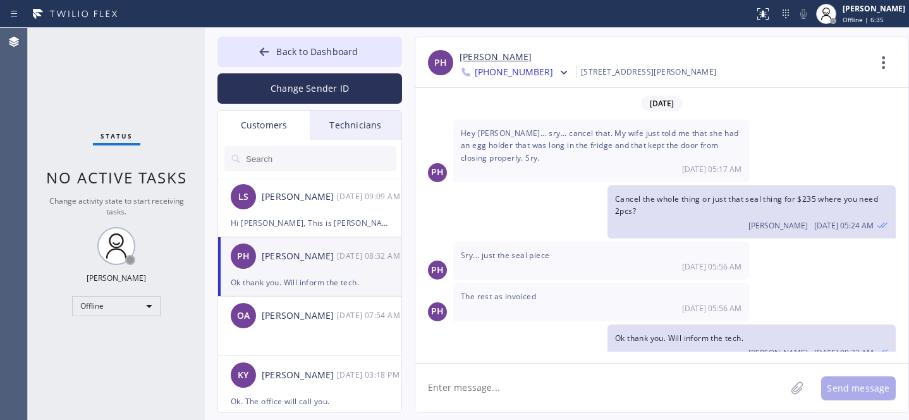
scroll to position [379, 0]
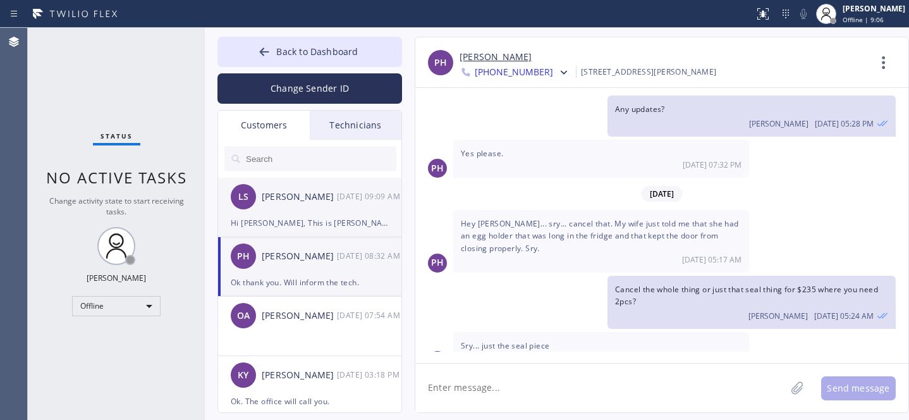
click at [305, 207] on div "LS [PERSON_NAME] [DATE] 09:09 AM" at bounding box center [310, 197] width 185 height 38
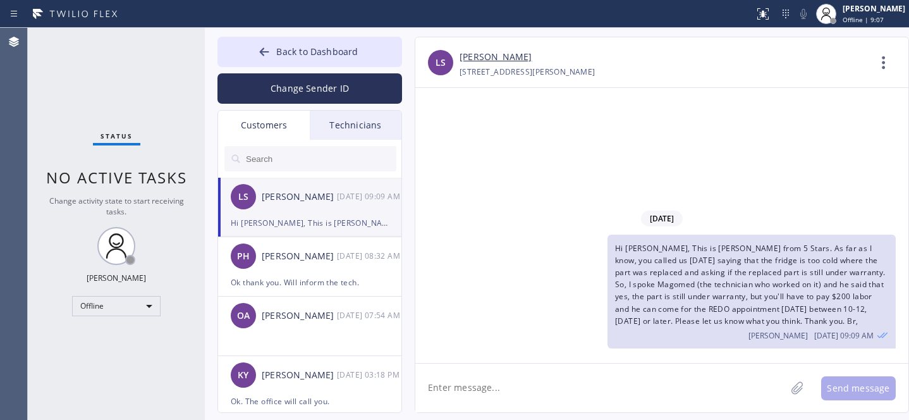
scroll to position [0, 0]
click at [283, 52] on span "Back to Dashboard" at bounding box center [317, 52] width 82 height 12
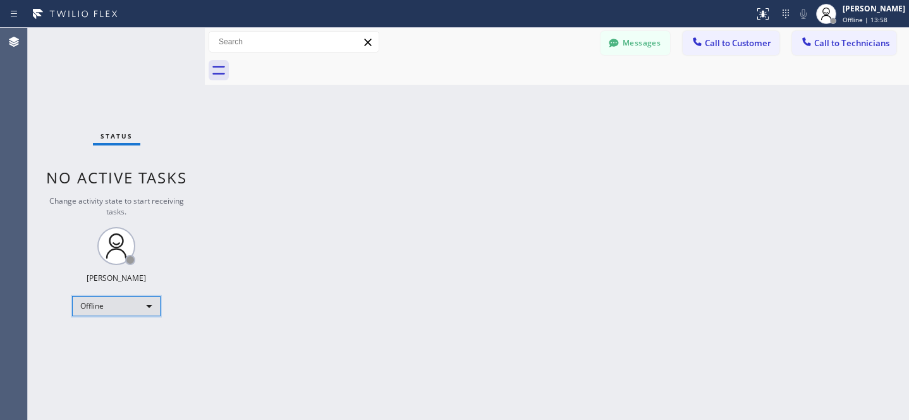
click at [117, 305] on div "Offline" at bounding box center [116, 306] width 89 height 20
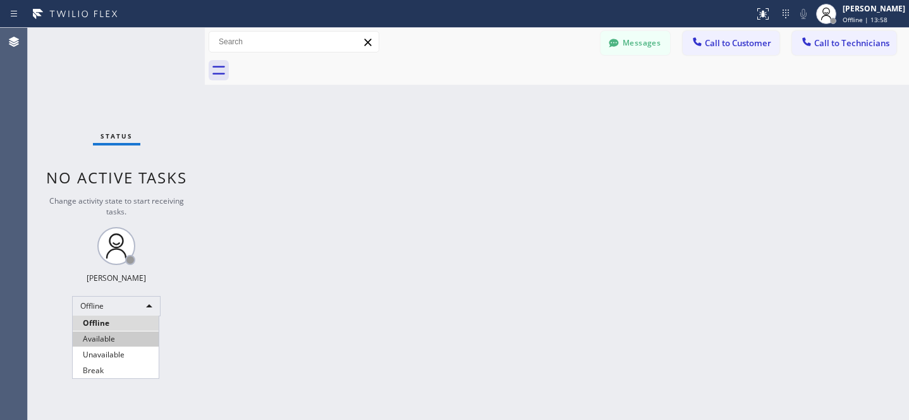
click at [108, 338] on li "Available" at bounding box center [116, 338] width 86 height 15
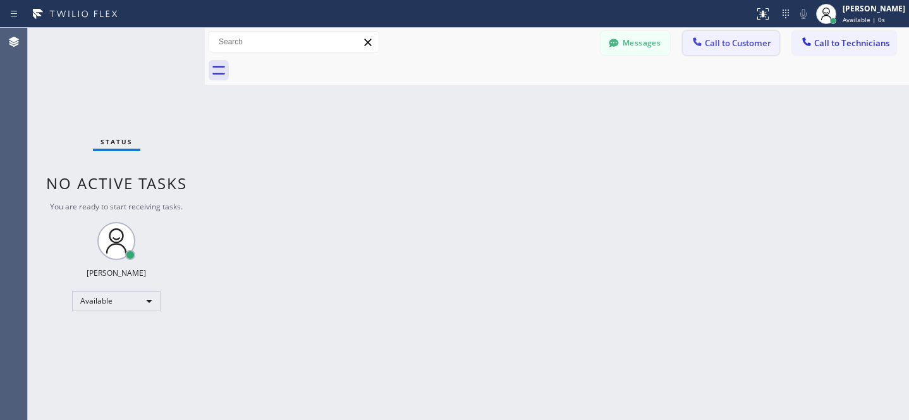
click at [725, 49] on button "Call to Customer" at bounding box center [731, 43] width 97 height 24
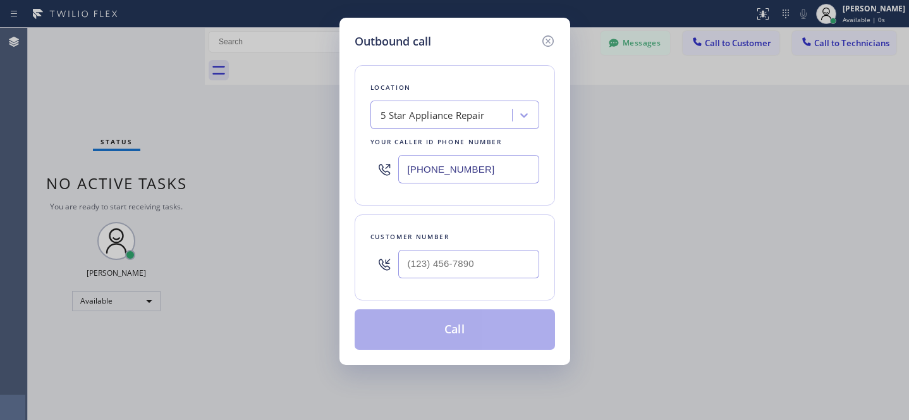
click at [493, 282] on div at bounding box center [468, 263] width 141 height 41
click at [484, 130] on div "Location 5 Star Appliance Repair Your caller id phone number [PHONE_NUMBER]" at bounding box center [455, 135] width 200 height 140
click at [471, 103] on div "5 Star Appliance Repair" at bounding box center [454, 115] width 169 height 28
paste input "[PHONE_NUMBER]"
type input "[PHONE_NUMBER]"
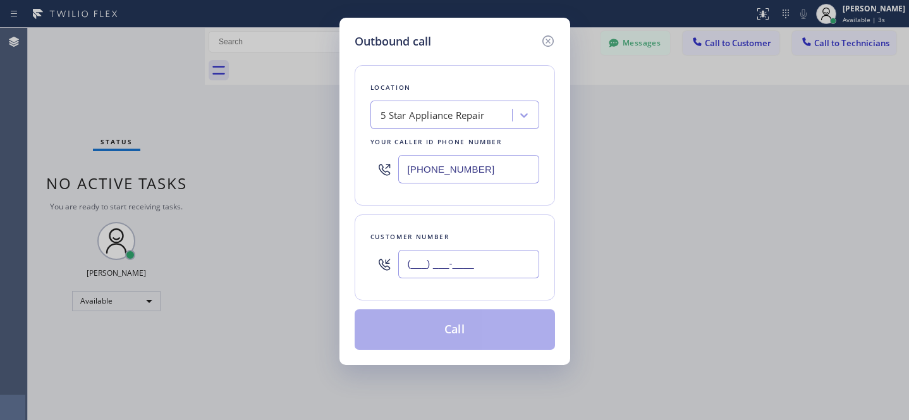
click at [513, 269] on input "(___) ___-____" at bounding box center [468, 264] width 141 height 28
paste input "301) 437-6258"
type input "[PHONE_NUMBER]"
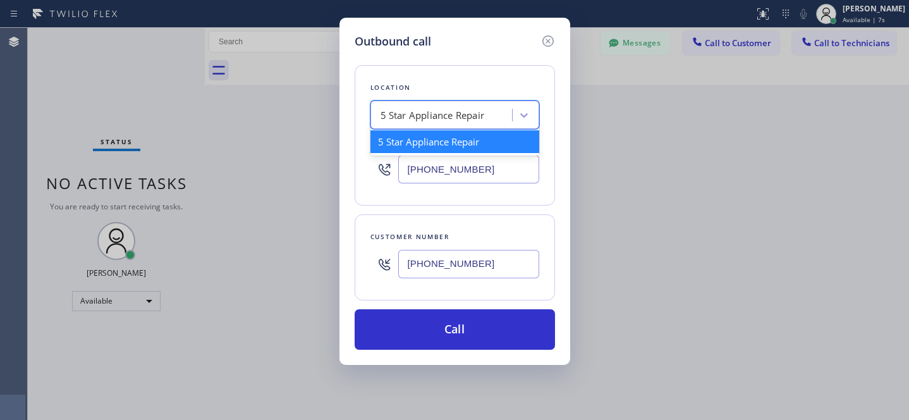
click at [459, 111] on div "5 Star Appliance Repair" at bounding box center [433, 115] width 104 height 15
paste input "KitchenAid Appliance Repair Pros -"
type input "KitchenAid Appliance Repair Pros -"
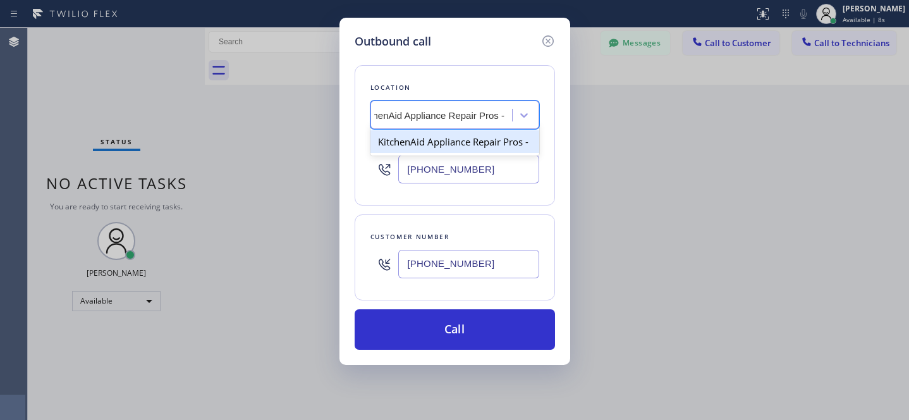
click at [434, 149] on div "KitchenAid Appliance Repair Pros -" at bounding box center [454, 141] width 169 height 23
type input "[PHONE_NUMBER]"
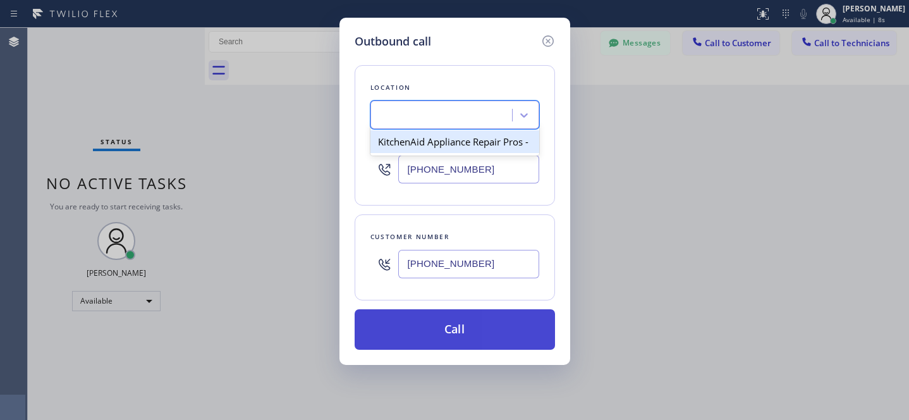
scroll to position [0, 1]
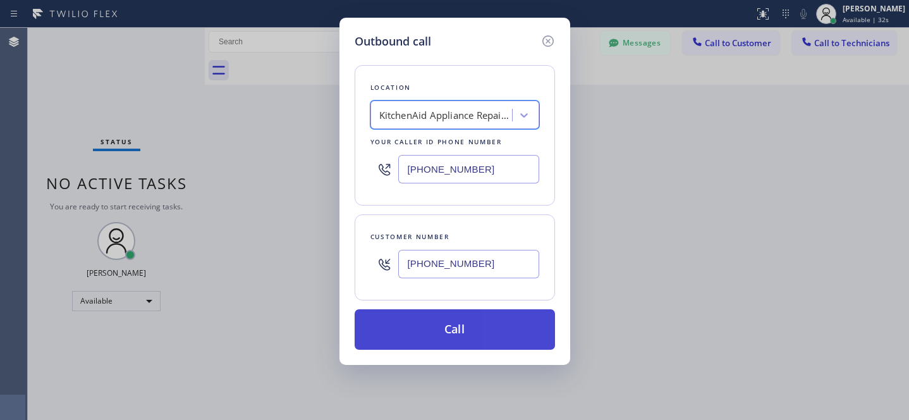
click at [454, 329] on button "Call" at bounding box center [455, 329] width 200 height 40
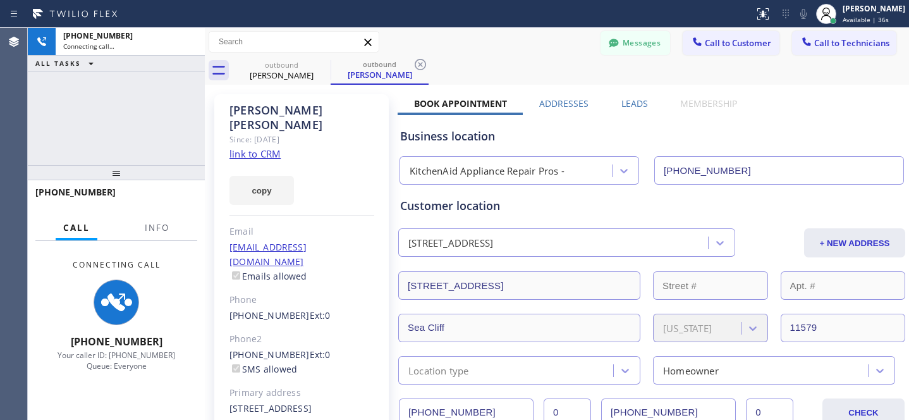
type input "[PHONE_NUMBER]"
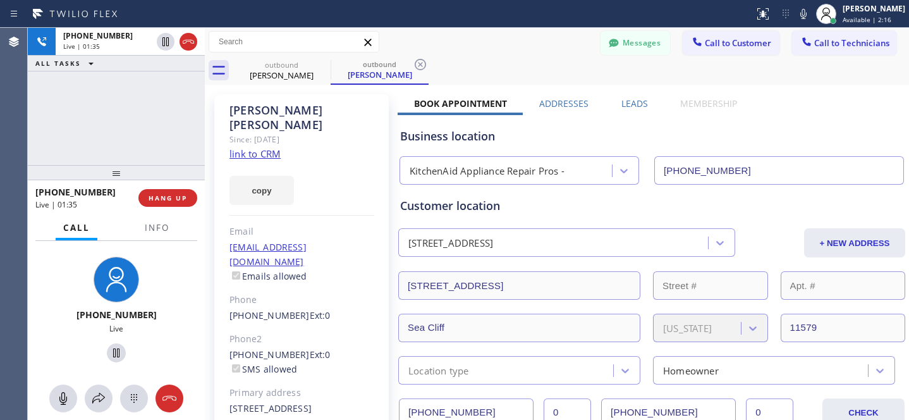
click at [492, 56] on div "Messages Call to Customer Call to Technicians Outbound call Location KitchenAid…" at bounding box center [557, 42] width 704 height 28
click at [157, 200] on span "HANG UP" at bounding box center [168, 197] width 39 height 9
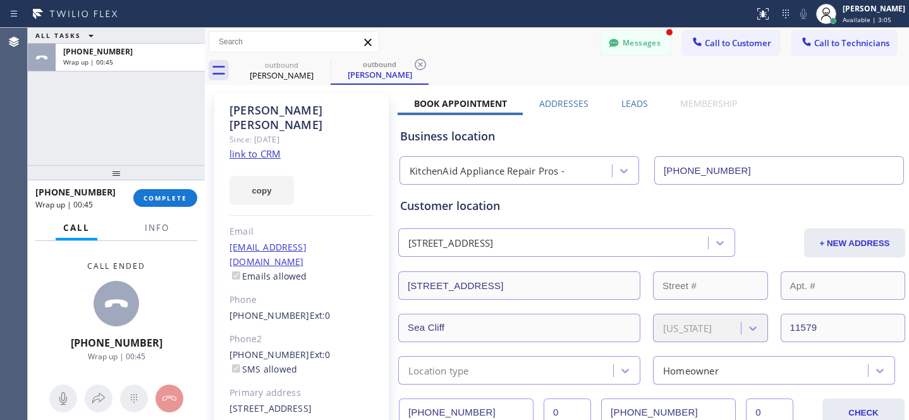
drag, startPoint x: 420, startPoint y: 63, endPoint x: 342, endPoint y: 69, distance: 78.6
click at [420, 63] on icon at bounding box center [420, 64] width 15 height 15
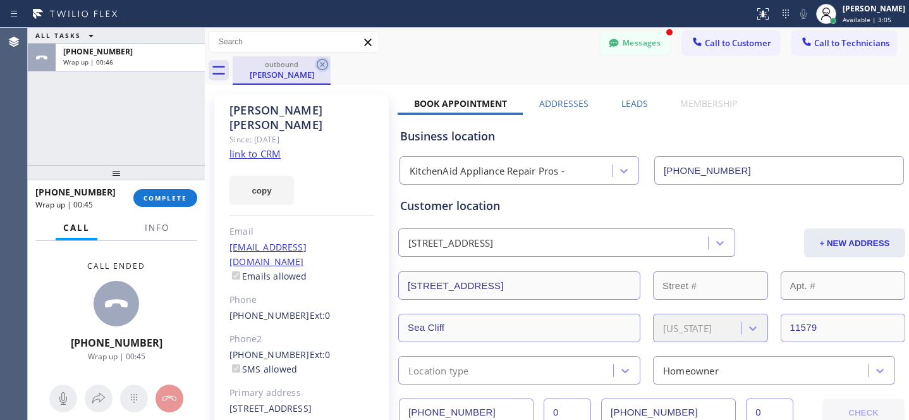
click at [326, 59] on icon at bounding box center [322, 64] width 15 height 15
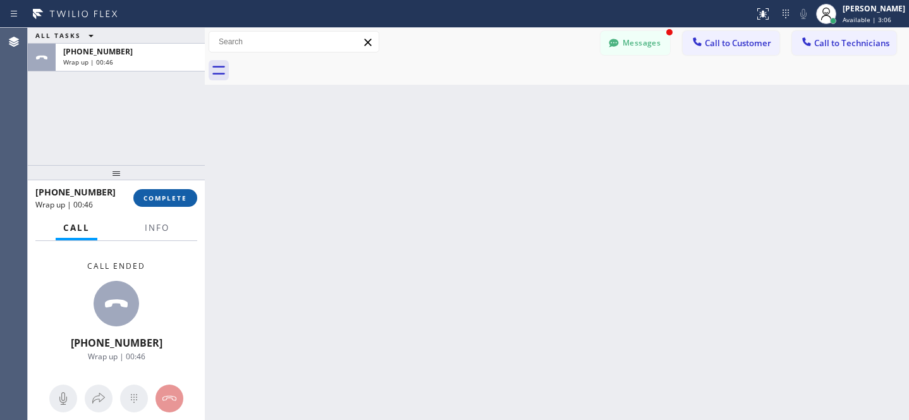
click at [166, 202] on span "COMPLETE" at bounding box center [166, 197] width 44 height 9
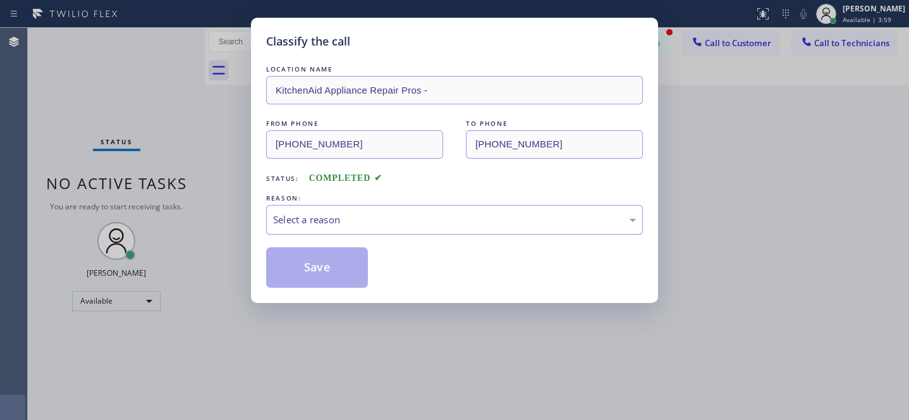
click at [371, 222] on div "Select a reason" at bounding box center [454, 219] width 363 height 15
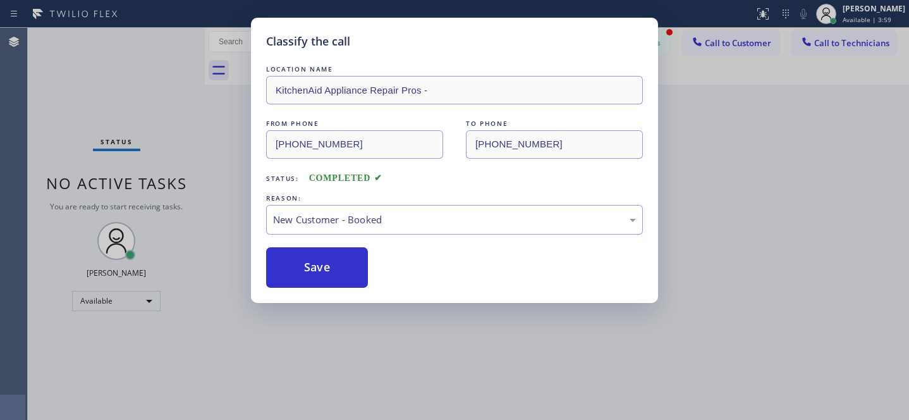
drag, startPoint x: 340, startPoint y: 255, endPoint x: 333, endPoint y: 245, distance: 12.1
click at [326, 250] on button "Save" at bounding box center [317, 267] width 102 height 40
click at [115, 301] on div "Classify the call LOCATION NAME KitchenAid Appliance Repair Pros - FROM PHONE […" at bounding box center [454, 210] width 909 height 420
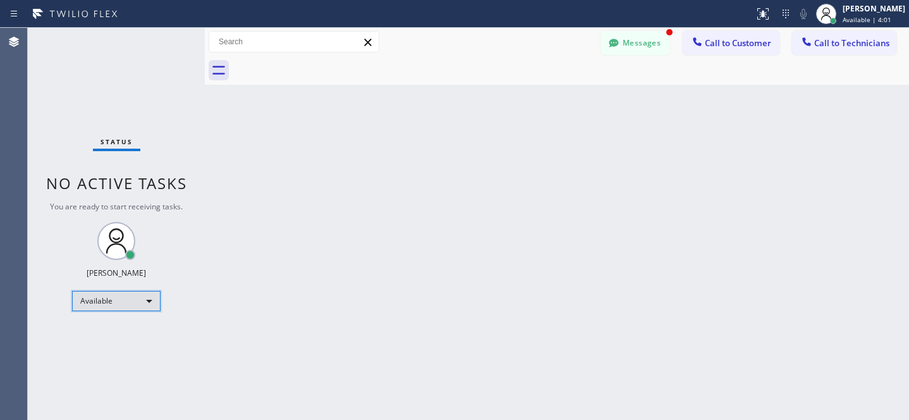
click at [108, 303] on div "Available" at bounding box center [116, 301] width 89 height 20
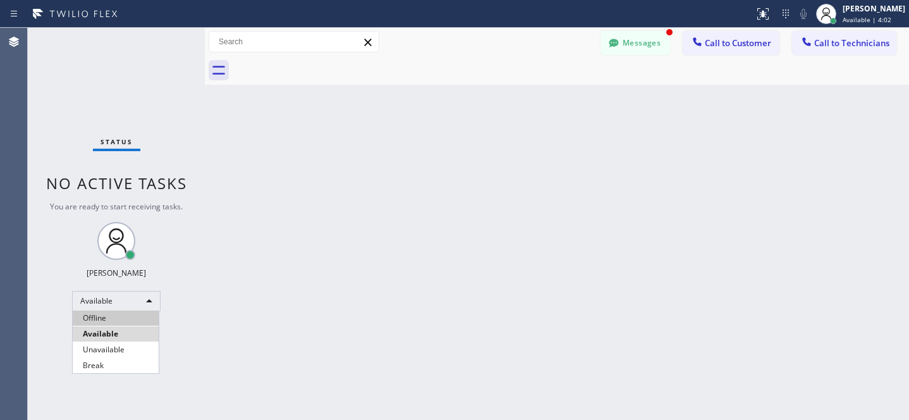
click at [109, 321] on li "Offline" at bounding box center [116, 317] width 86 height 15
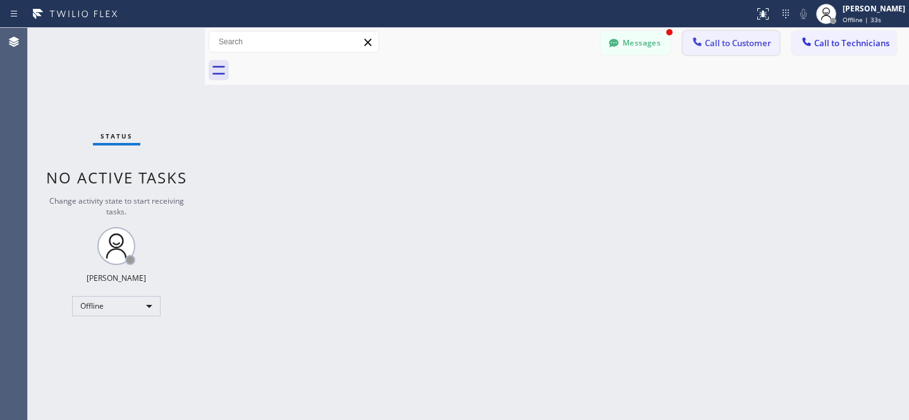
click at [745, 42] on span "Call to Customer" at bounding box center [738, 42] width 66 height 11
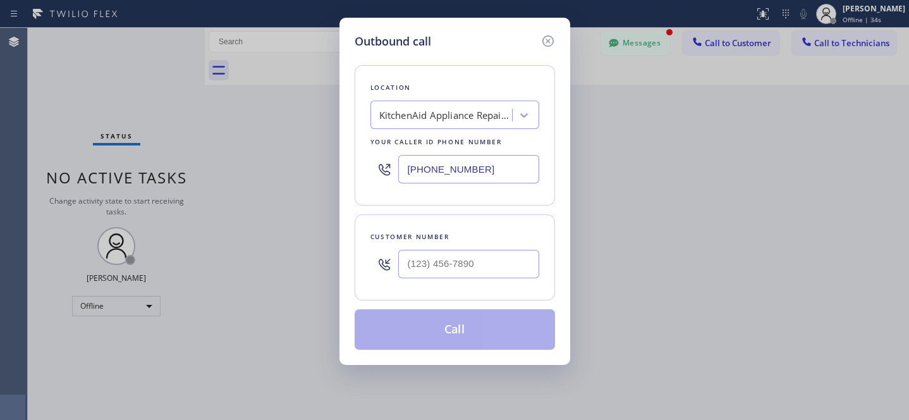
click at [113, 300] on div "Outbound call Location KitchenAid Appliance Repair Pros - Your caller id phone …" at bounding box center [454, 210] width 909 height 420
click at [547, 38] on icon at bounding box center [548, 41] width 15 height 15
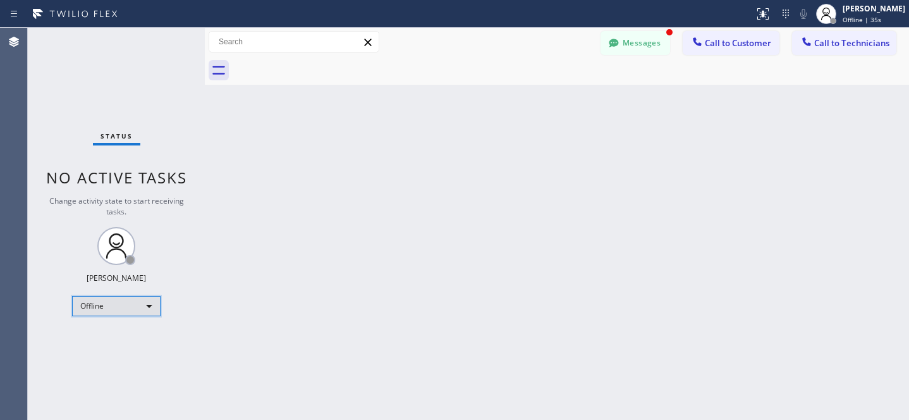
click at [137, 307] on div "Offline" at bounding box center [116, 306] width 89 height 20
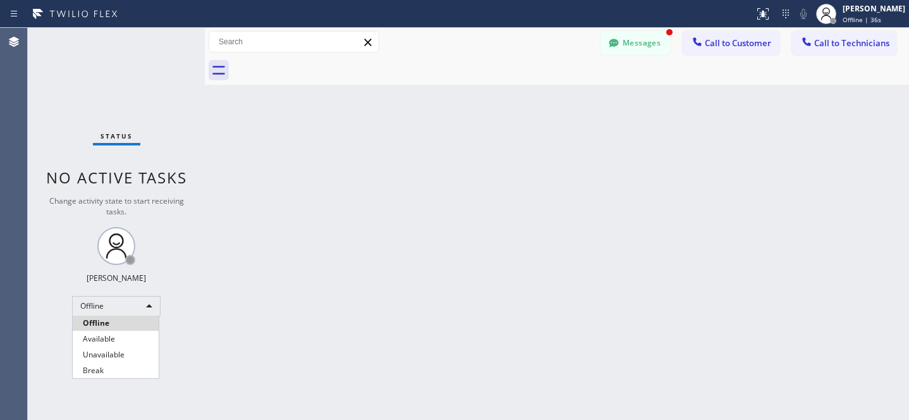
click at [102, 326] on li "Offline" at bounding box center [116, 322] width 86 height 15
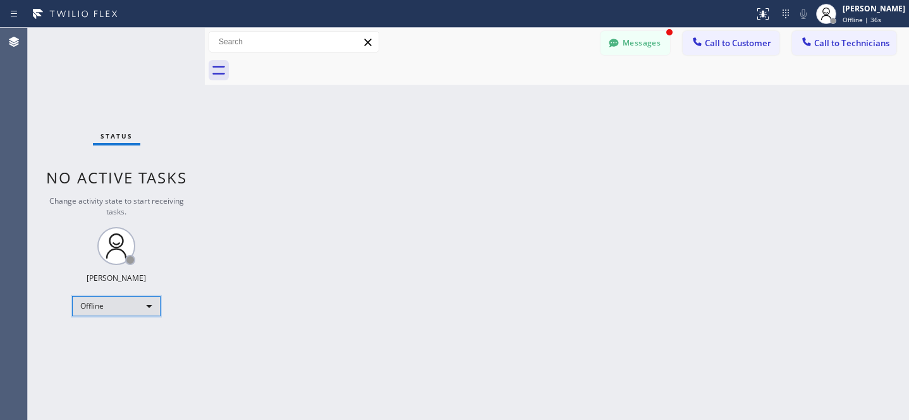
click at [106, 306] on div "Offline" at bounding box center [116, 306] width 89 height 20
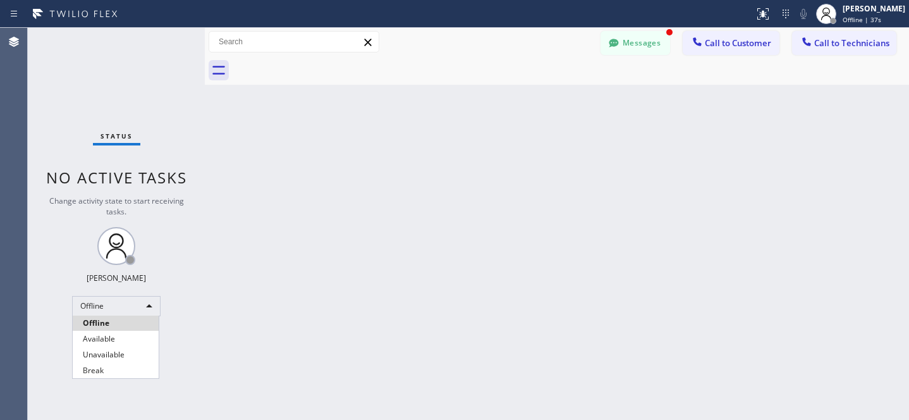
click at [111, 330] on ul "Offline Available Unavailable Break" at bounding box center [115, 346] width 87 height 63
click at [102, 334] on li "Available" at bounding box center [116, 338] width 86 height 15
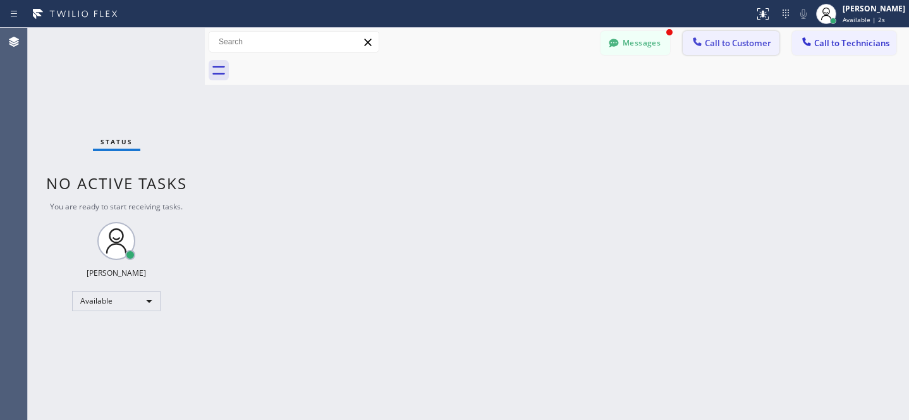
click at [713, 46] on span "Call to Customer" at bounding box center [738, 42] width 66 height 11
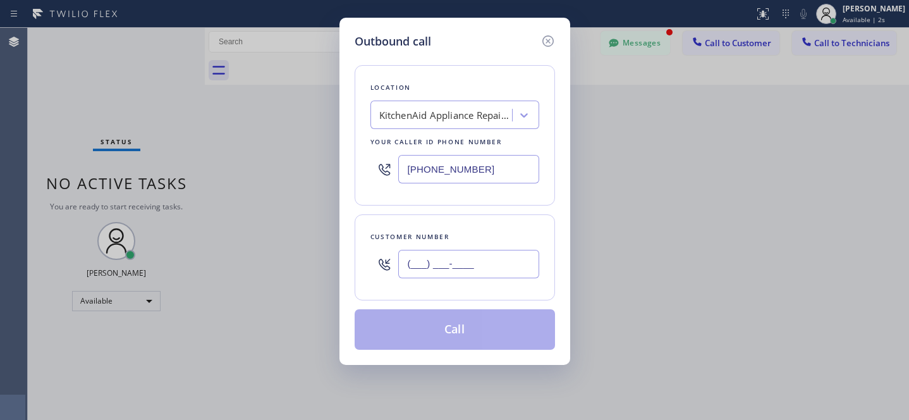
drag, startPoint x: 441, startPoint y: 272, endPoint x: 496, endPoint y: 256, distance: 57.8
click at [443, 272] on input "(___) ___-____" at bounding box center [468, 264] width 141 height 28
paste input "301) 437-6258"
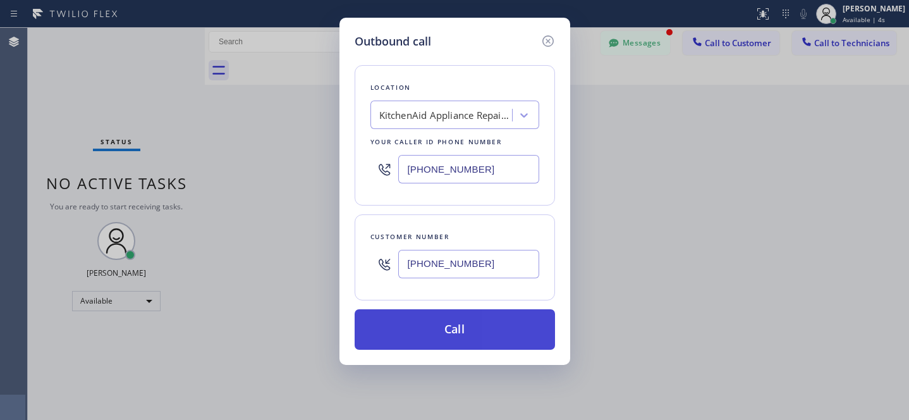
type input "[PHONE_NUMBER]"
click at [515, 324] on button "Call" at bounding box center [455, 329] width 200 height 40
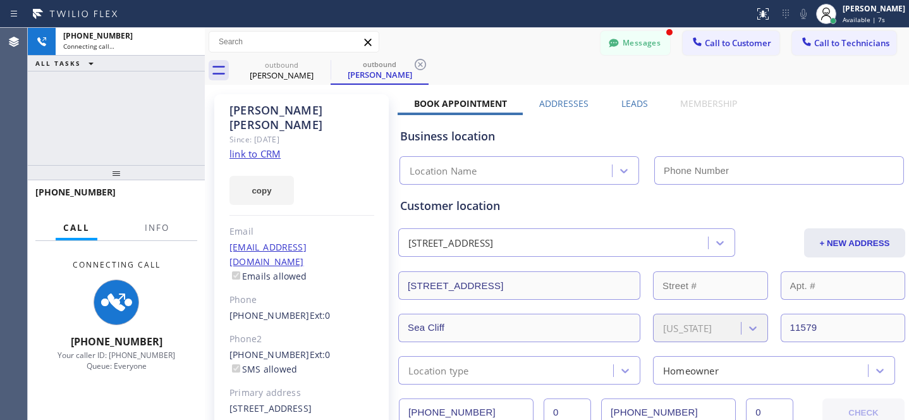
scroll to position [129, 0]
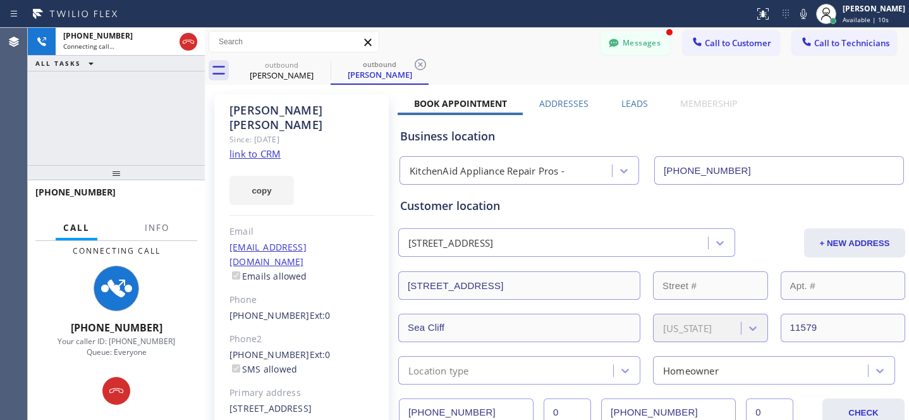
type input "[PHONE_NUMBER]"
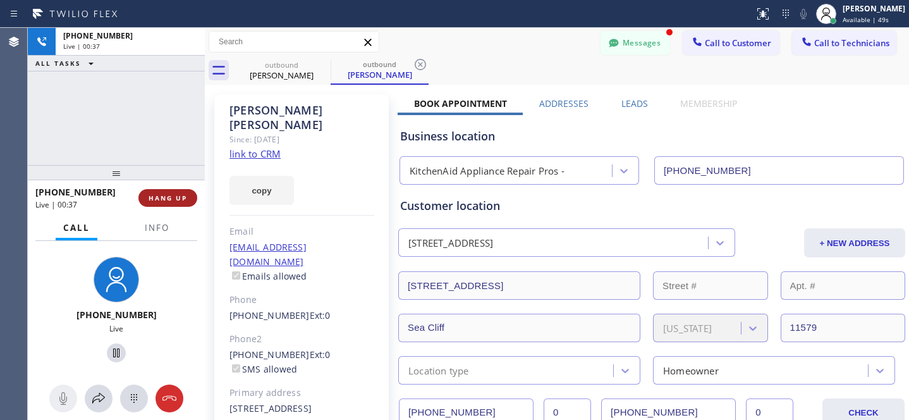
click at [173, 199] on span "HANG UP" at bounding box center [168, 197] width 39 height 9
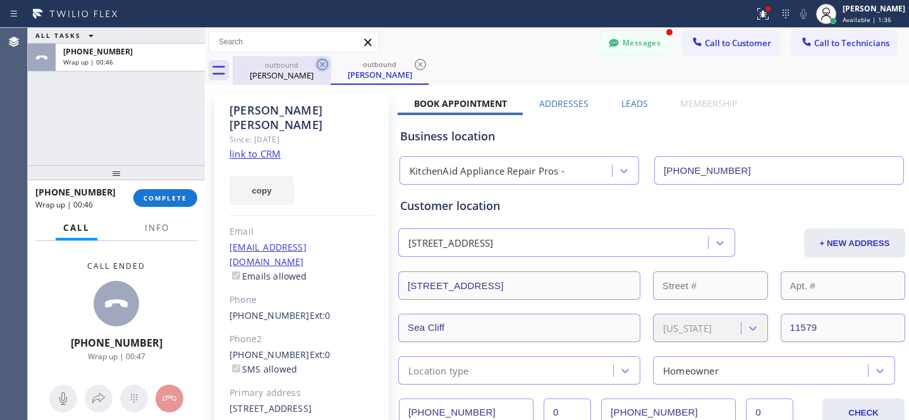
click at [321, 65] on icon at bounding box center [322, 64] width 11 height 11
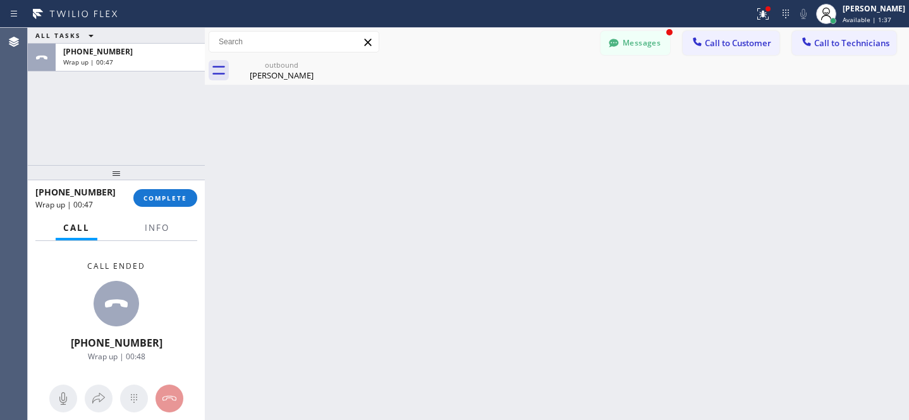
click at [0, 0] on icon at bounding box center [0, 0] width 0 height 0
click at [164, 198] on span "COMPLETE" at bounding box center [166, 197] width 44 height 9
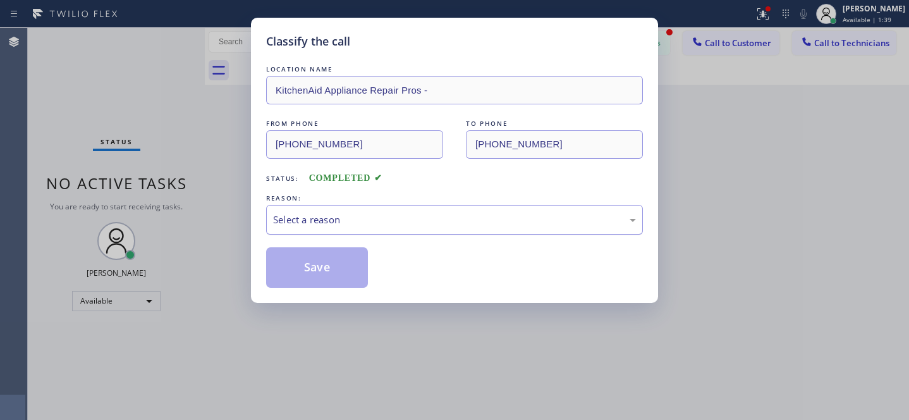
click at [322, 215] on div "Select a reason" at bounding box center [454, 219] width 363 height 15
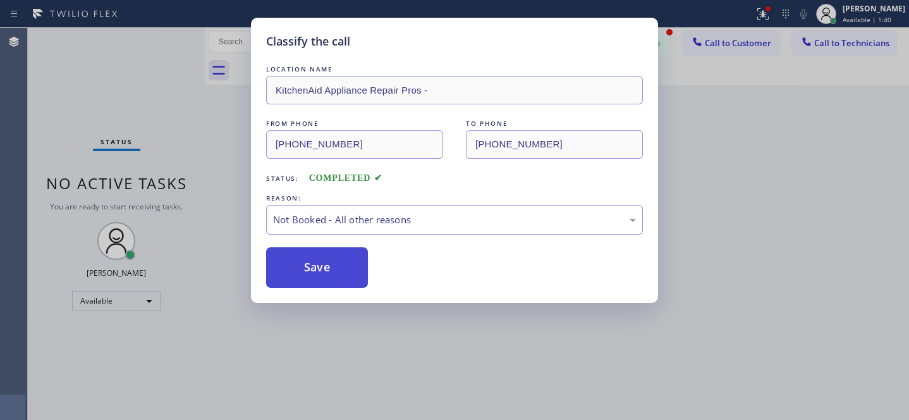
click at [328, 267] on button "Save" at bounding box center [317, 267] width 102 height 40
click at [102, 303] on div "Classify the call LOCATION NAME KitchenAid Appliance Repair Pros - FROM PHONE […" at bounding box center [454, 210] width 909 height 420
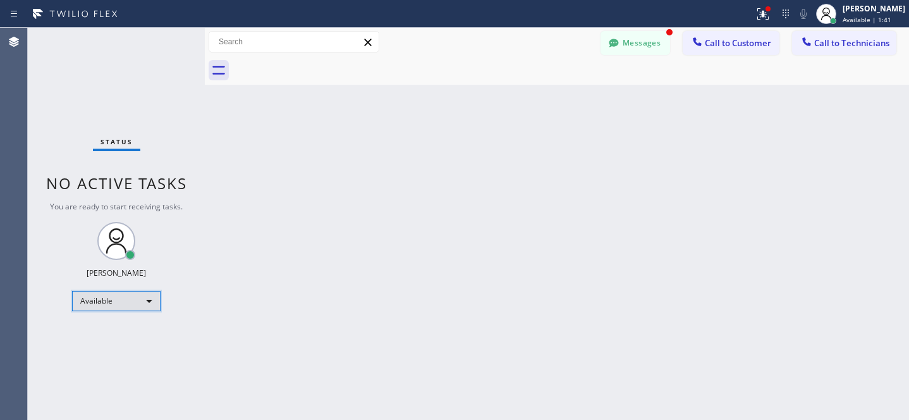
click at [121, 307] on div "Available" at bounding box center [116, 301] width 89 height 20
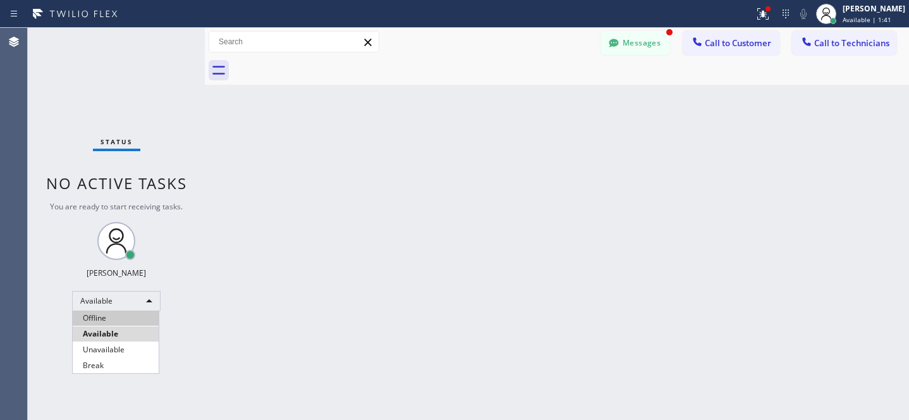
drag, startPoint x: 111, startPoint y: 315, endPoint x: 417, endPoint y: 207, distance: 324.9
click at [111, 315] on li "Offline" at bounding box center [116, 317] width 86 height 15
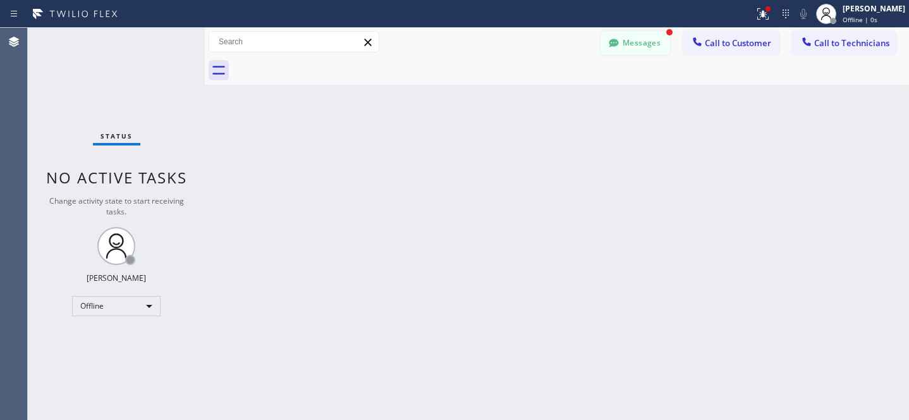
click at [639, 46] on button "Messages" at bounding box center [636, 43] width 70 height 24
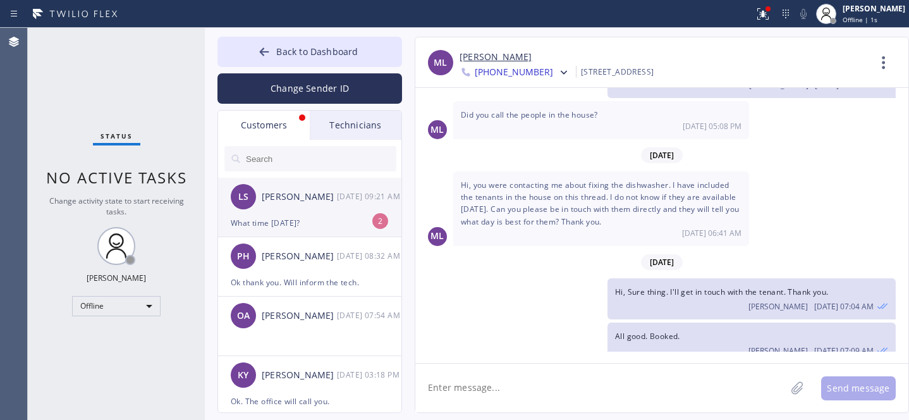
click at [313, 214] on div "LS [PERSON_NAME] [DATE] 09:21 AM" at bounding box center [310, 197] width 185 height 38
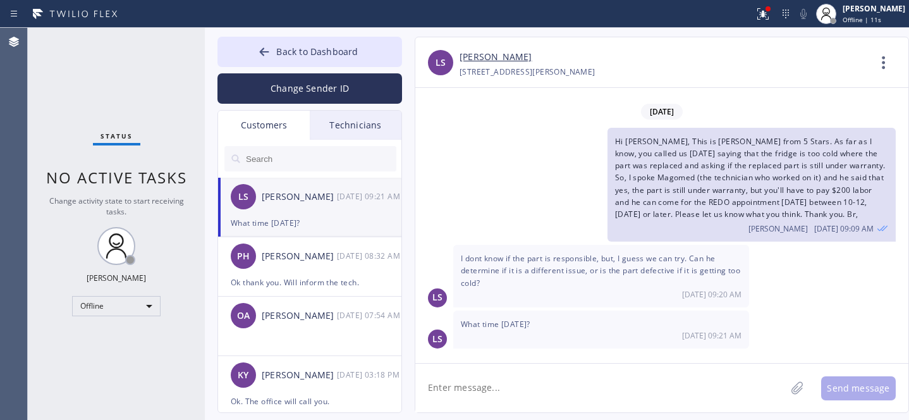
click at [592, 380] on textarea at bounding box center [600, 388] width 370 height 49
click at [290, 47] on span "Back to Dashboard" at bounding box center [317, 52] width 82 height 12
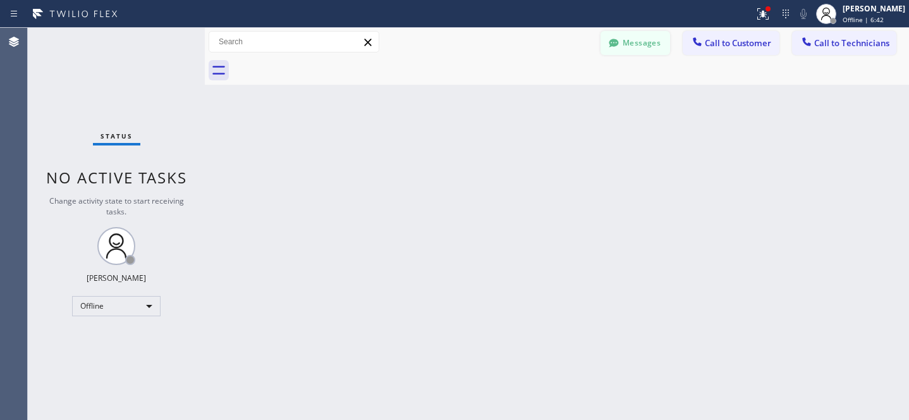
click at [655, 31] on button "Messages" at bounding box center [636, 43] width 70 height 24
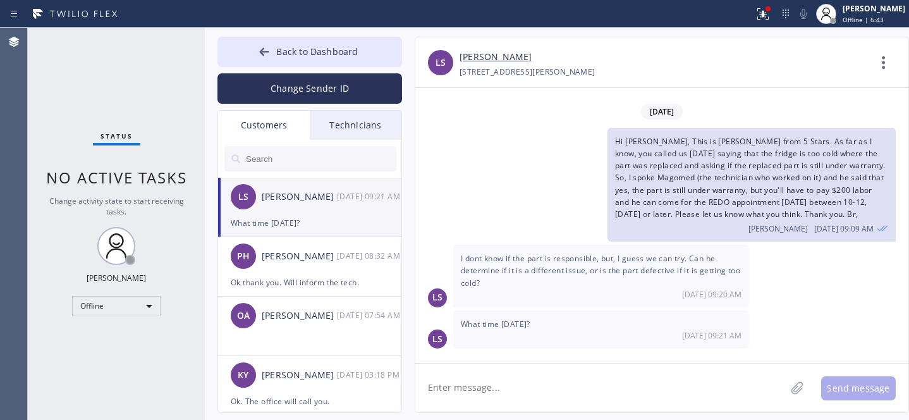
click at [300, 210] on div "LS [PERSON_NAME] [DATE] 09:21 AM" at bounding box center [310, 197] width 185 height 38
click at [534, 382] on textarea at bounding box center [600, 388] width 370 height 49
paste textarea "[DATE]"
type textarea "[DATE] anytime"
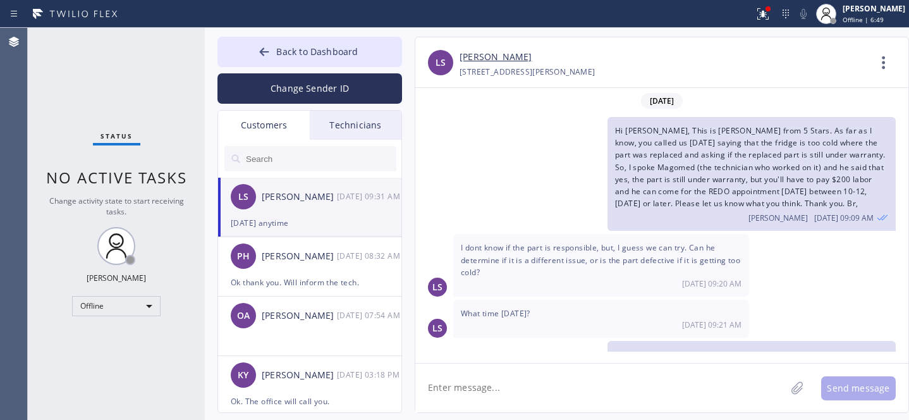
scroll to position [32, 0]
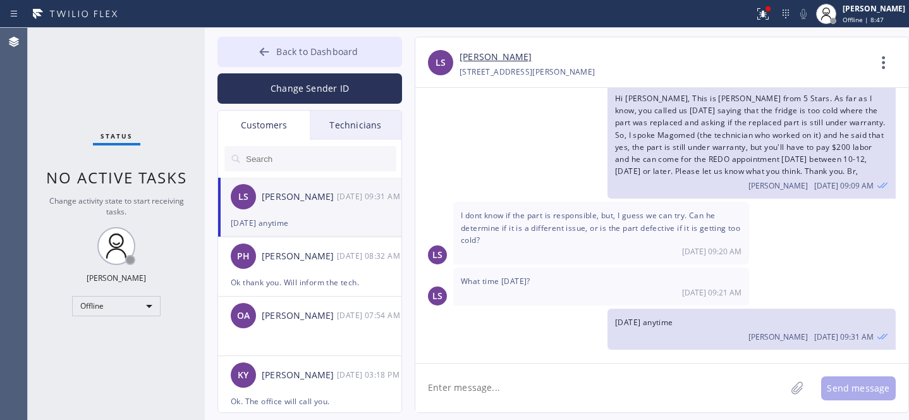
click at [312, 52] on span "Back to Dashboard" at bounding box center [317, 52] width 82 height 12
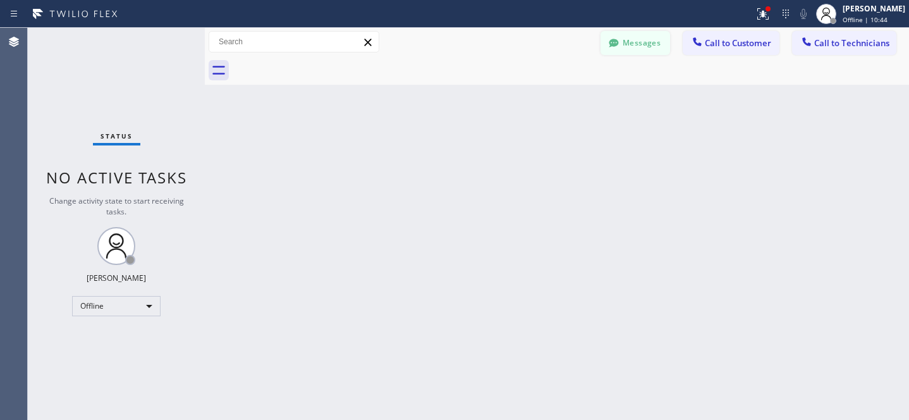
click at [643, 37] on button "Messages" at bounding box center [636, 43] width 70 height 24
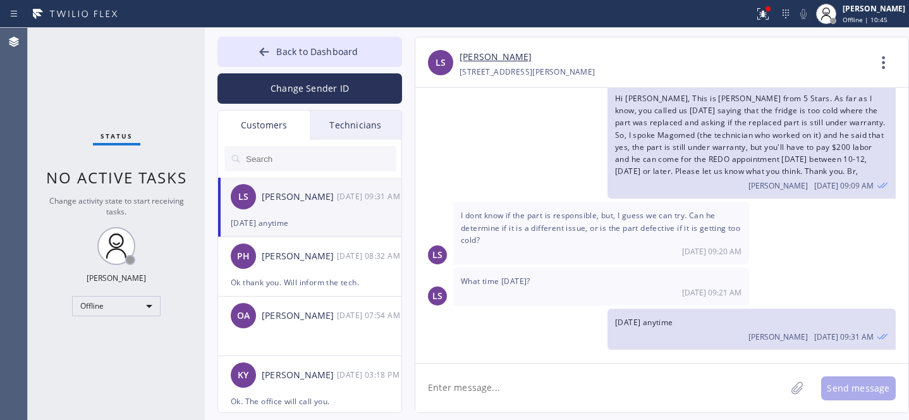
click at [501, 376] on textarea at bounding box center [600, 388] width 370 height 49
drag, startPoint x: 615, startPoint y: 321, endPoint x: 652, endPoint y: 320, distance: 37.3
click at [652, 320] on div "[DATE] anytime [PERSON_NAME] [DATE] 09:31 AM" at bounding box center [752, 329] width 288 height 41
copy span "[DATE]"
click at [467, 386] on textarea "Actually S" at bounding box center [611, 388] width 393 height 49
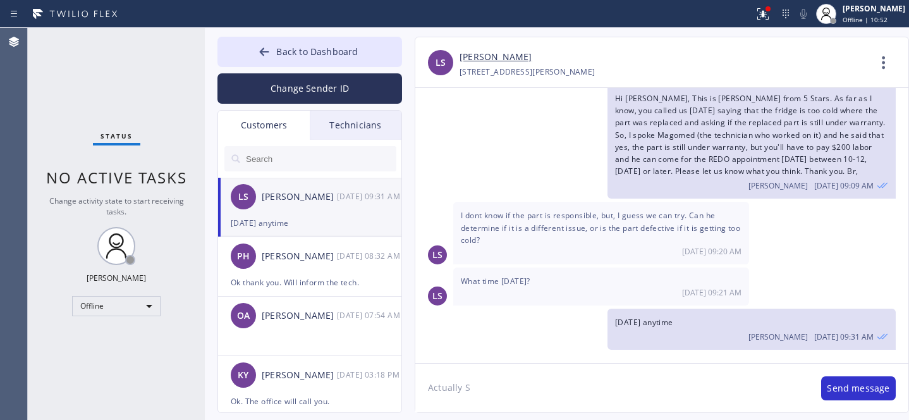
click at [467, 386] on textarea "Actually S" at bounding box center [611, 388] width 393 height 49
click at [468, 388] on textarea "Actually S" at bounding box center [611, 388] width 393 height 49
paste textarea "[DATE]"
type textarea "Actually [DATE] between 10-1 would be better. Will that work for you?"
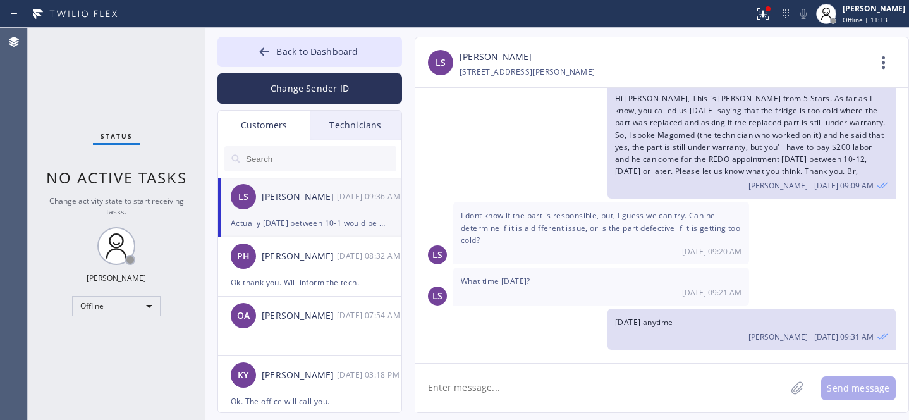
scroll to position [89, 0]
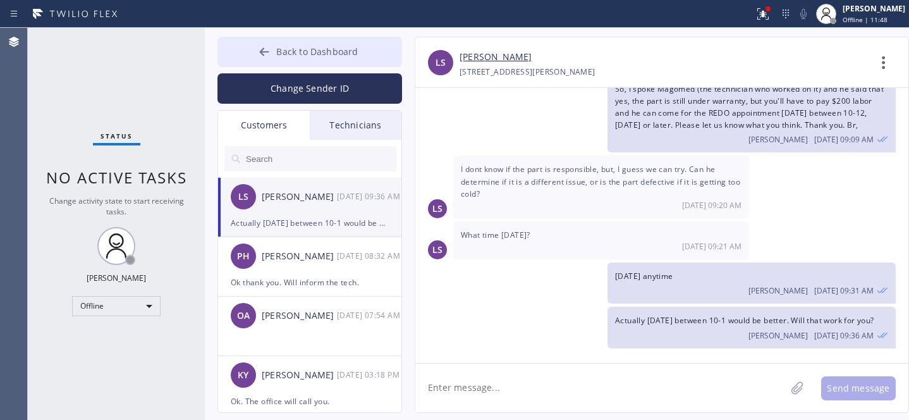
click at [276, 50] on button "Back to Dashboard" at bounding box center [309, 52] width 185 height 30
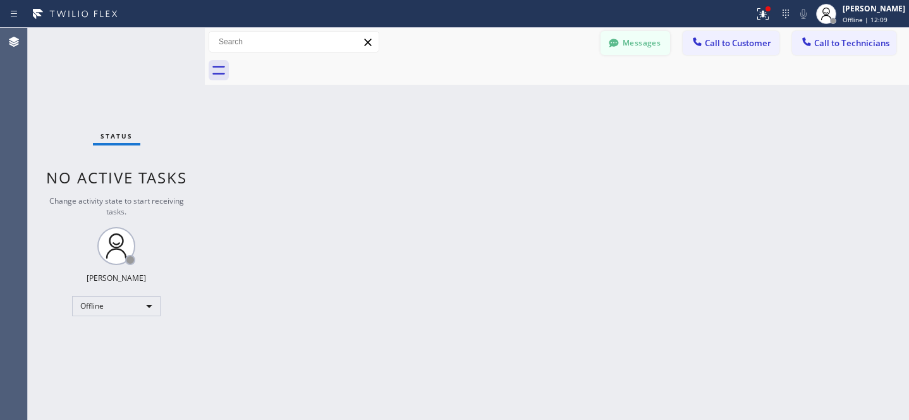
click at [638, 46] on button "Messages" at bounding box center [636, 43] width 70 height 24
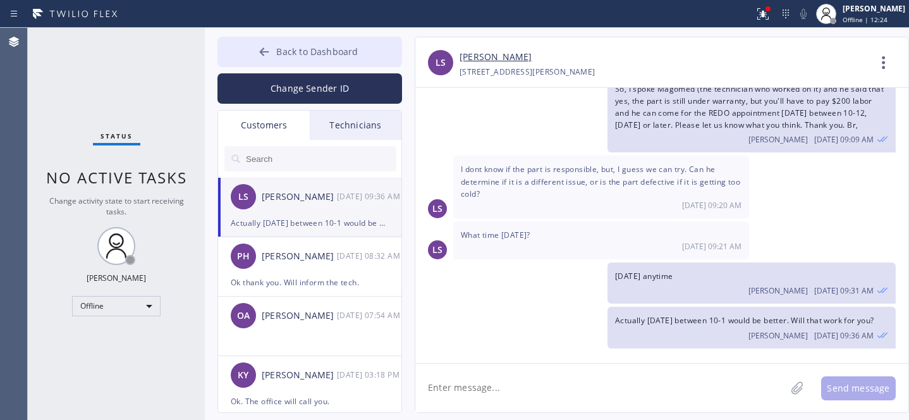
click at [264, 46] on icon at bounding box center [264, 52] width 13 height 13
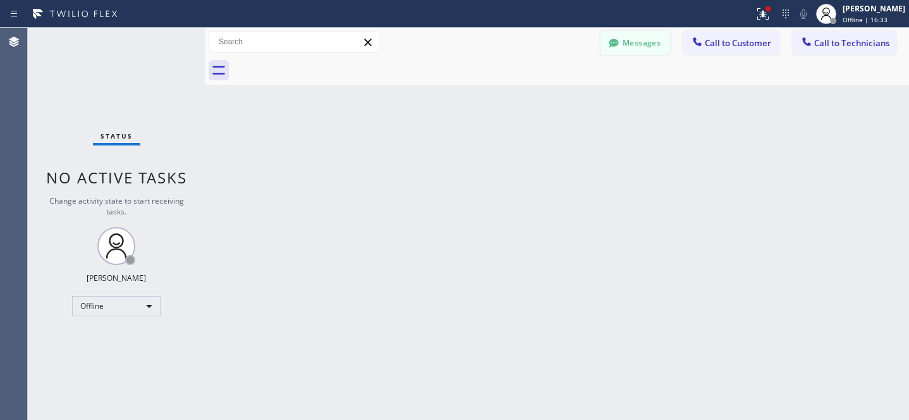
click at [642, 34] on button "Messages" at bounding box center [636, 43] width 70 height 24
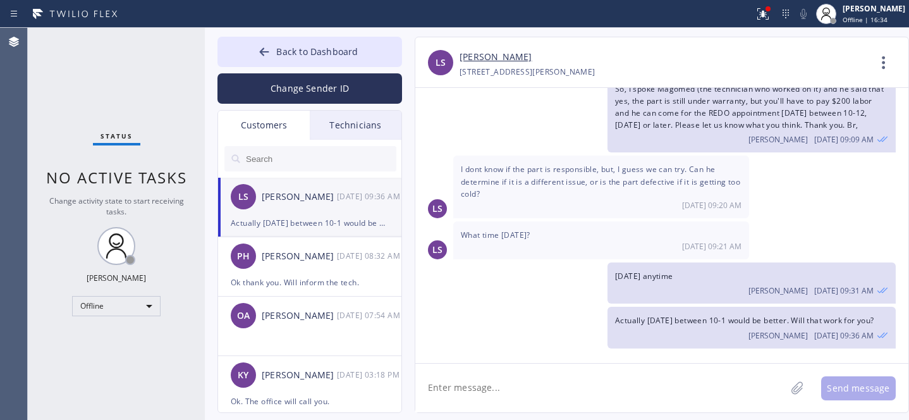
click at [303, 216] on div "Actually [DATE] between 10-1 would be better. Will that work for you?" at bounding box center [310, 223] width 158 height 15
click at [454, 389] on textarea at bounding box center [600, 388] width 370 height 49
type textarea "Any updates?"
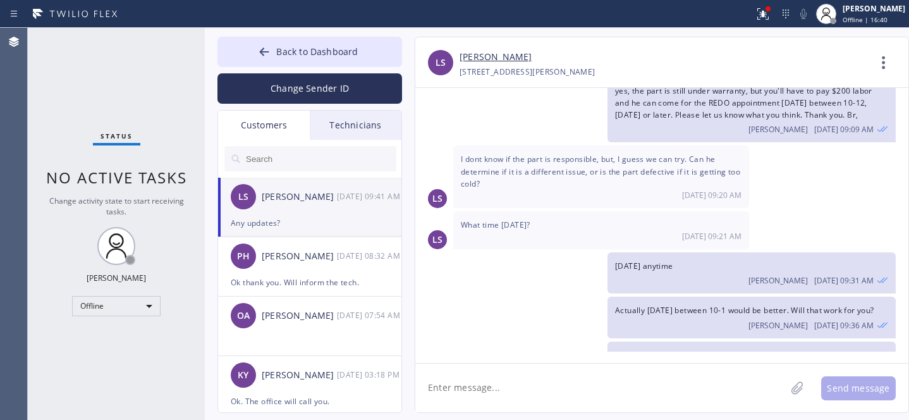
scroll to position [132, 0]
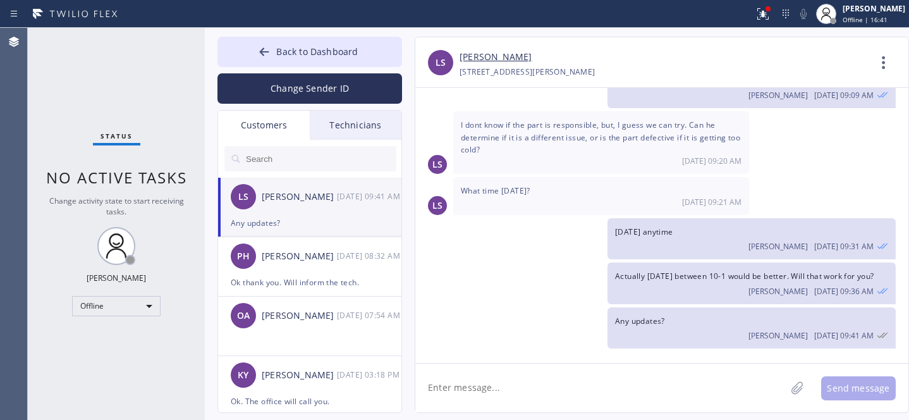
click at [297, 54] on span "Back to Dashboard" at bounding box center [317, 52] width 82 height 12
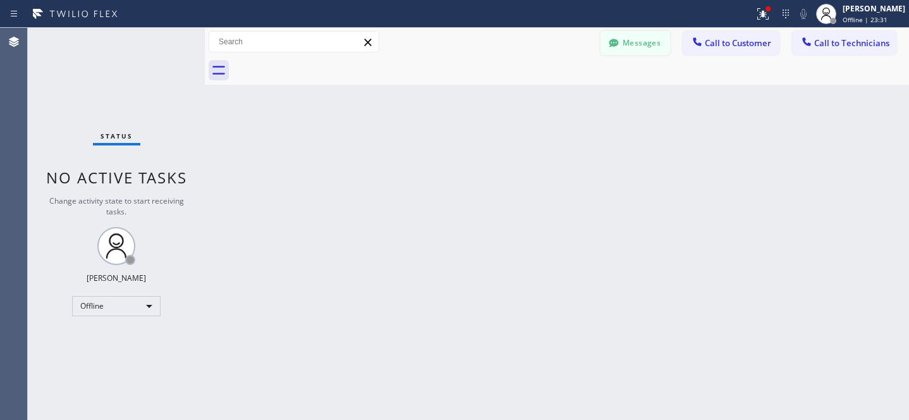
click at [635, 41] on button "Messages" at bounding box center [636, 43] width 70 height 24
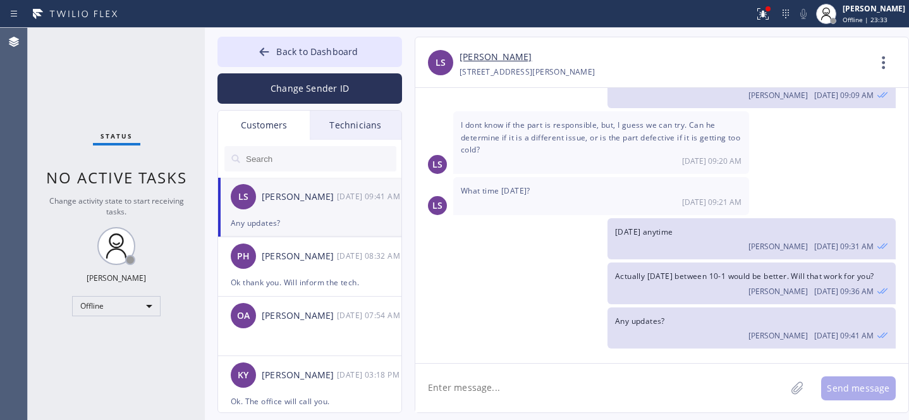
click at [312, 203] on div "[PERSON_NAME]" at bounding box center [299, 197] width 75 height 15
click at [286, 49] on span "Back to Dashboard" at bounding box center [317, 52] width 82 height 12
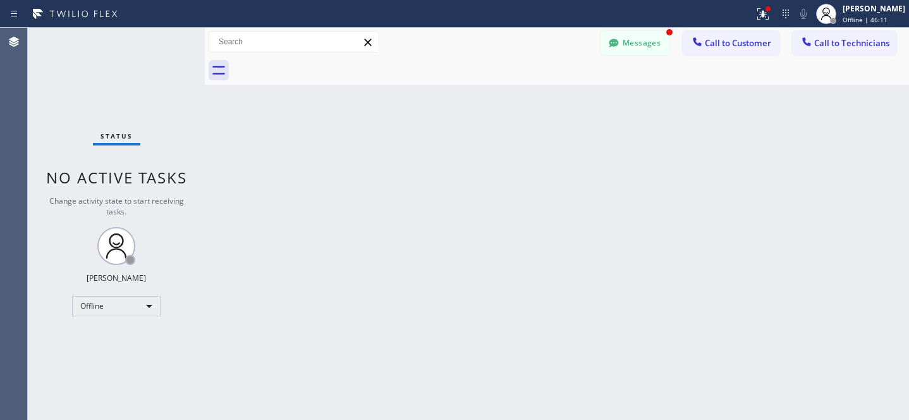
scroll to position [267, 0]
click at [637, 45] on button "Messages" at bounding box center [636, 43] width 70 height 24
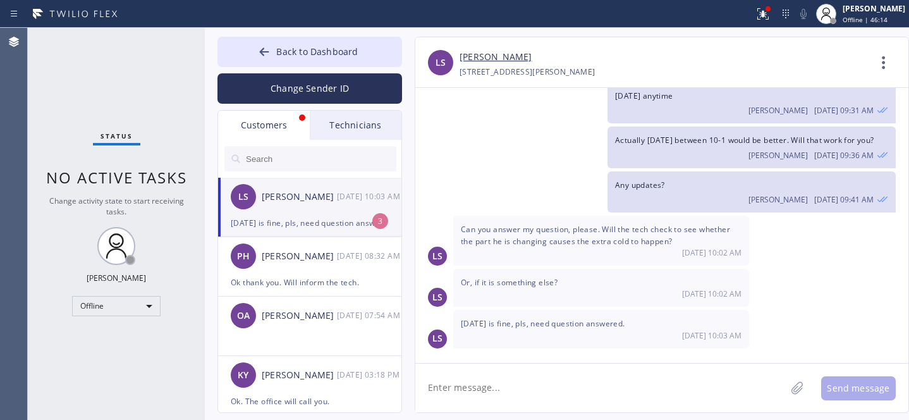
drag, startPoint x: 298, startPoint y: 216, endPoint x: 355, endPoint y: 172, distance: 72.6
click at [298, 216] on div "[DATE] is fine, pls, need question answered." at bounding box center [310, 223] width 158 height 15
click at [495, 59] on link "[PERSON_NAME]" at bounding box center [496, 57] width 72 height 15
click at [528, 379] on textarea at bounding box center [600, 388] width 370 height 49
paste textarea "When it stucked in closed position it’s not cooling properly, when it’s stucked…"
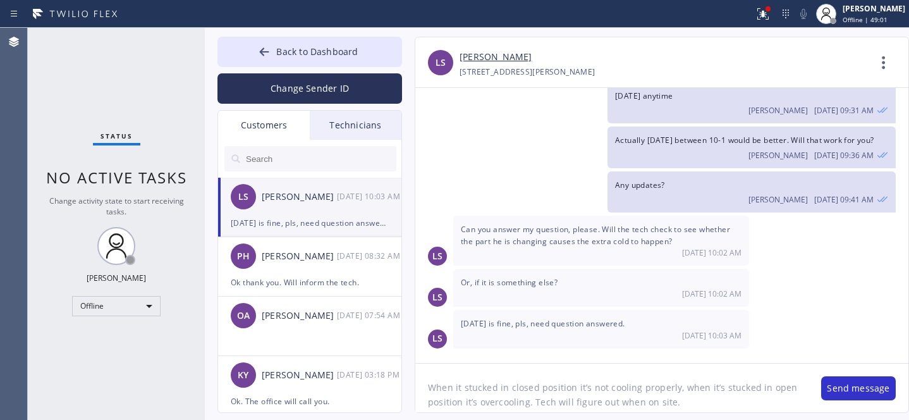
click at [424, 389] on textarea "When it stucked in closed position it’s not cooling properly, when it’s stucked…" at bounding box center [611, 388] width 393 height 49
click at [514, 388] on textarea "as per tech, when it stucked in closed position it’s not cooling properly, when…" at bounding box center [611, 388] width 393 height 49
drag, startPoint x: 515, startPoint y: 389, endPoint x: 546, endPoint y: 388, distance: 31.0
click at [546, 388] on textarea "as per tech, when it stucked in closed position it’s not cooling properly, when…" at bounding box center [611, 388] width 393 height 49
click at [611, 388] on textarea "as per tech, when it sticks in closed position it’s not cooling properly, when …" at bounding box center [611, 388] width 393 height 49
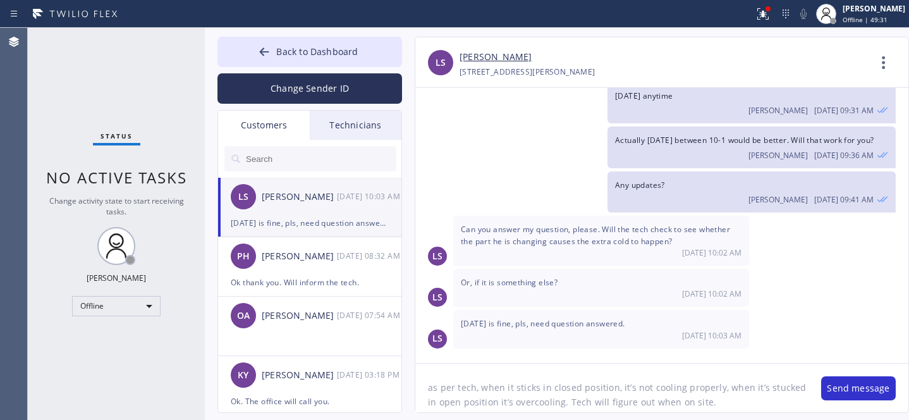
drag, startPoint x: 754, startPoint y: 389, endPoint x: 793, endPoint y: 386, distance: 39.9
click at [793, 386] on textarea "as per tech, when it sticks in closed position, it’s not cooling properly, when…" at bounding box center [611, 388] width 393 height 49
click at [637, 403] on textarea "as per tech, when it sticks in closed position, it’s not cooling properly, when…" at bounding box center [611, 388] width 393 height 49
type textarea "as per tech, when it sticks in closed position, it’s not cooling properly, when…"
click at [738, 394] on textarea "as per tech, when it sticks in closed position, it’s not cooling properly, when…" at bounding box center [611, 388] width 393 height 49
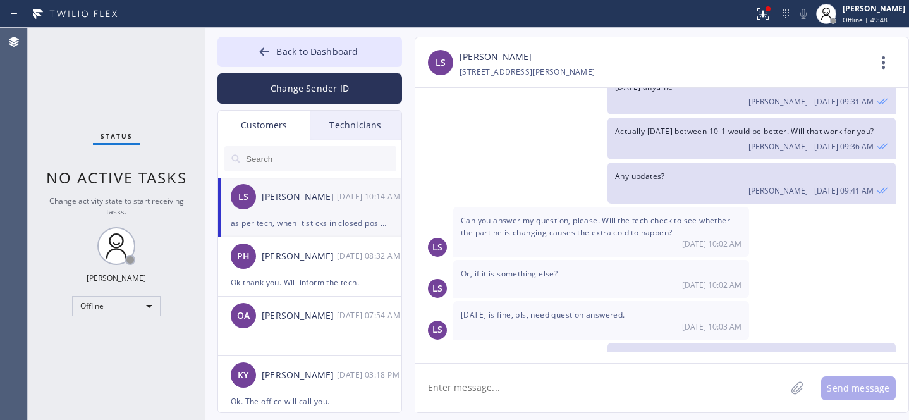
scroll to position [336, 0]
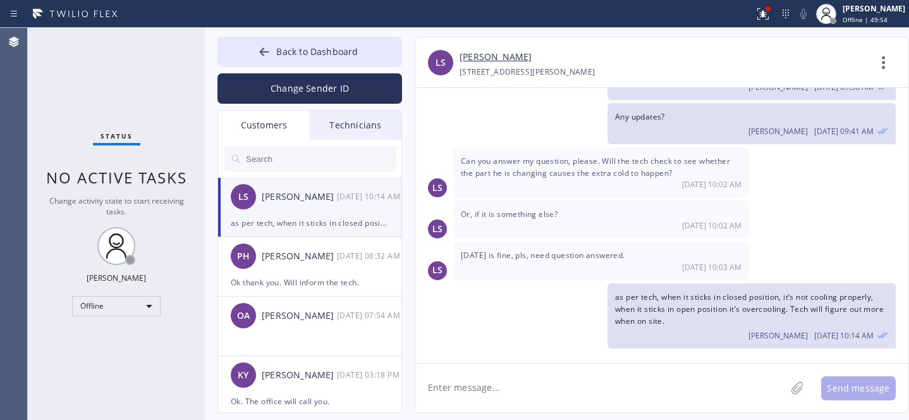
drag, startPoint x: 534, startPoint y: 397, endPoint x: 582, endPoint y: 353, distance: 64.9
click at [534, 397] on textarea at bounding box center [600, 388] width 370 height 49
paste textarea "[DATE] 10am - 1pm"
click at [562, 381] on textarea "REDO booked on [DATE] 10am - 1pm" at bounding box center [611, 388] width 393 height 49
type textarea "REDO booked on [DATE] between 10am - 1pm"
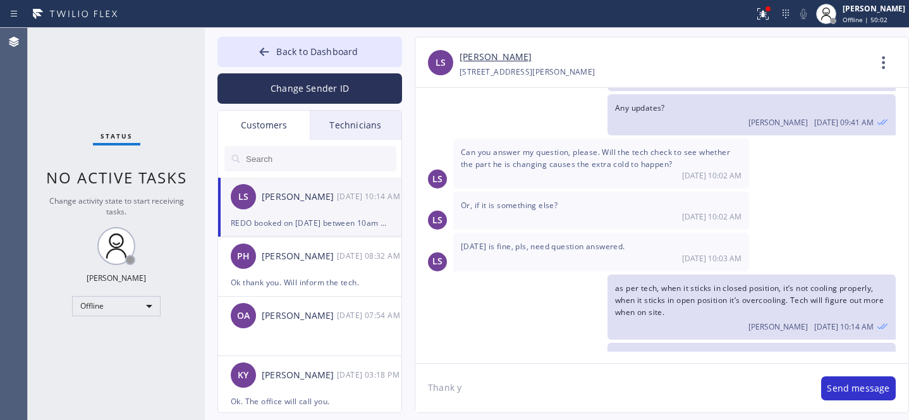
scroll to position [379, 0]
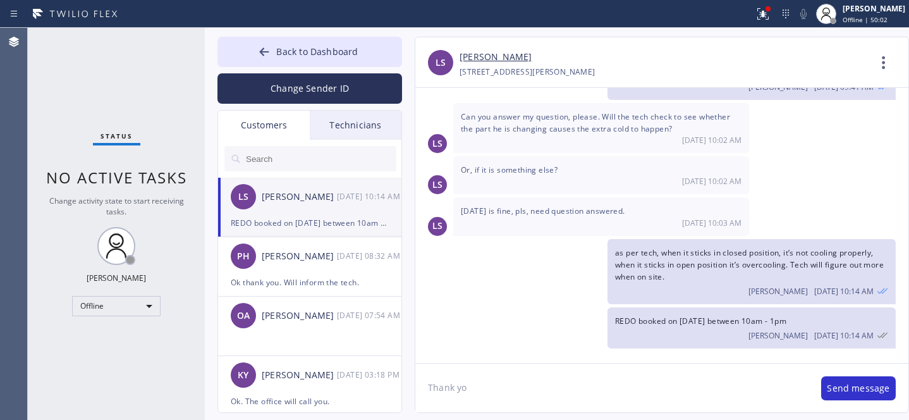
type textarea "Thank you"
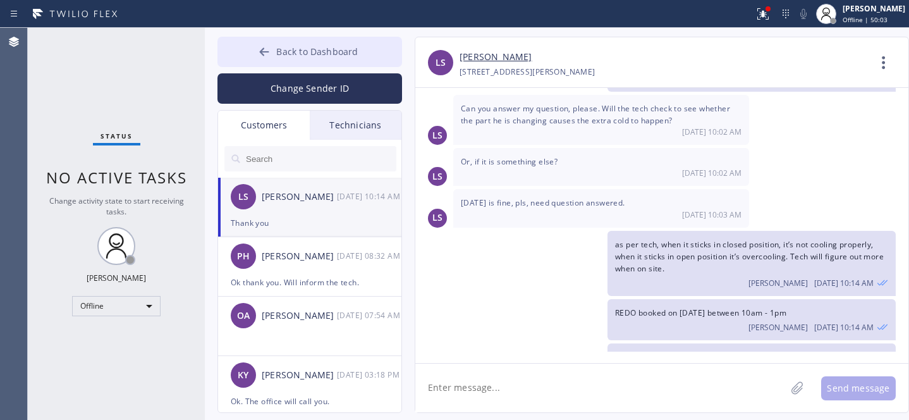
scroll to position [424, 0]
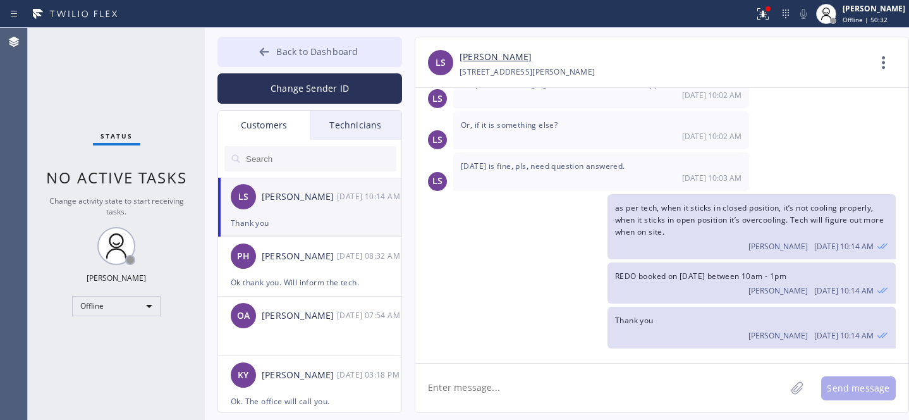
click at [288, 40] on button "Back to Dashboard" at bounding box center [309, 52] width 185 height 30
